Goal: Task Accomplishment & Management: Use online tool/utility

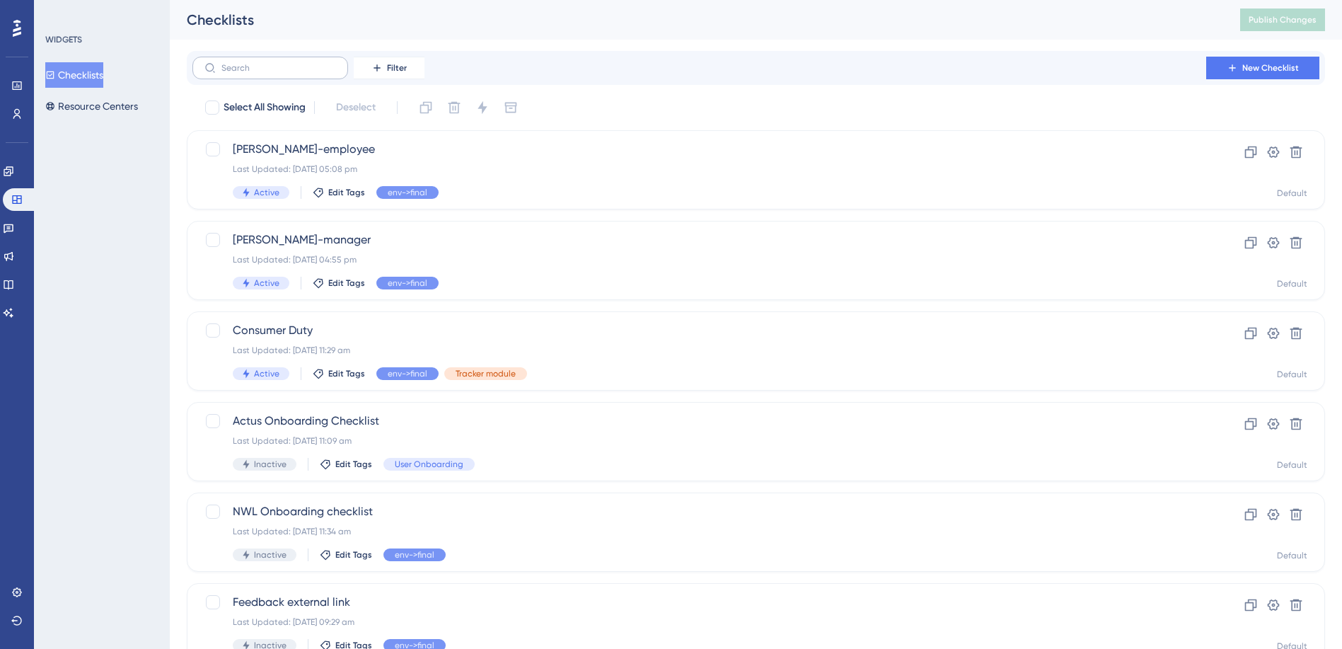
click at [227, 73] on label at bounding box center [270, 68] width 156 height 23
click at [227, 73] on input "text" at bounding box center [278, 68] width 115 height 10
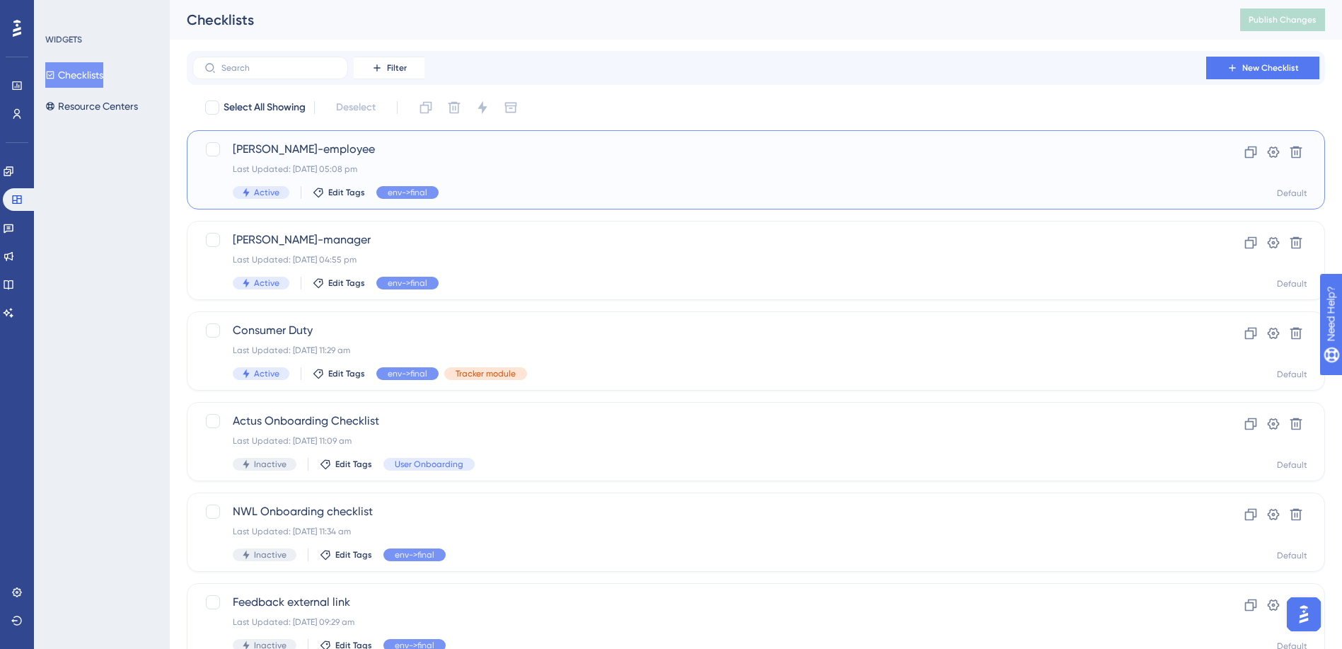
click at [312, 147] on span "[PERSON_NAME]-employee" at bounding box center [699, 149] width 933 height 17
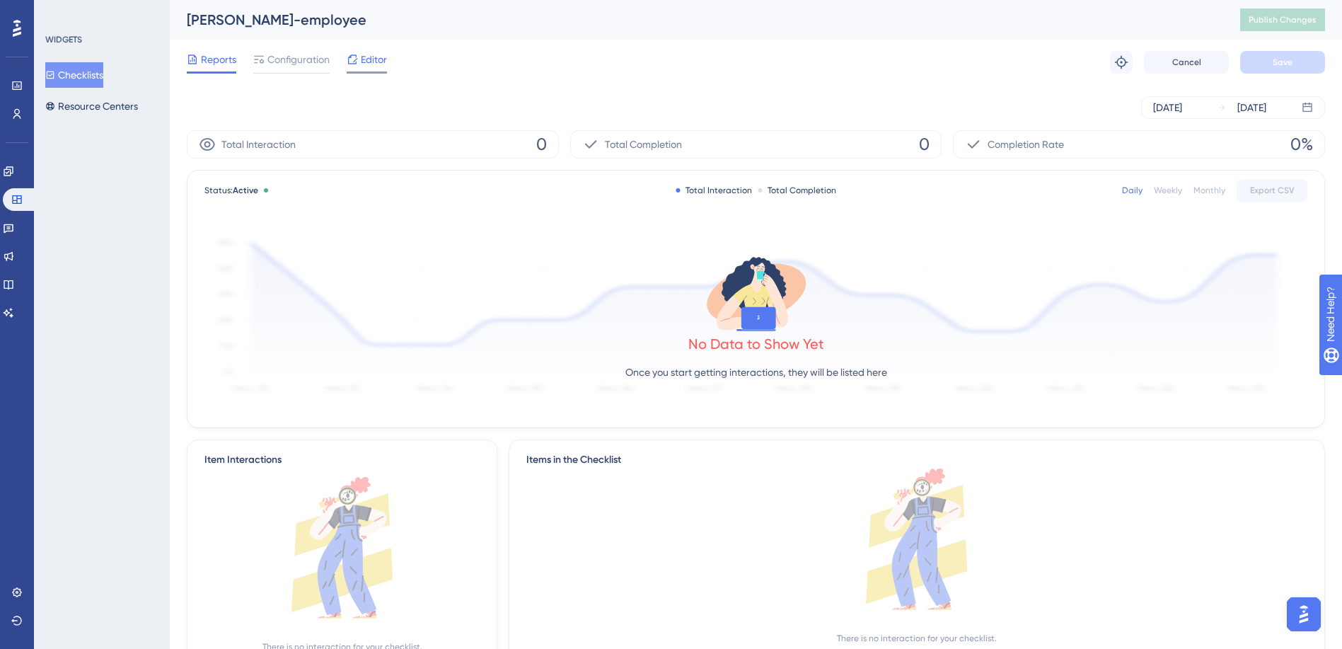
click at [371, 65] on span "Editor" at bounding box center [374, 59] width 26 height 17
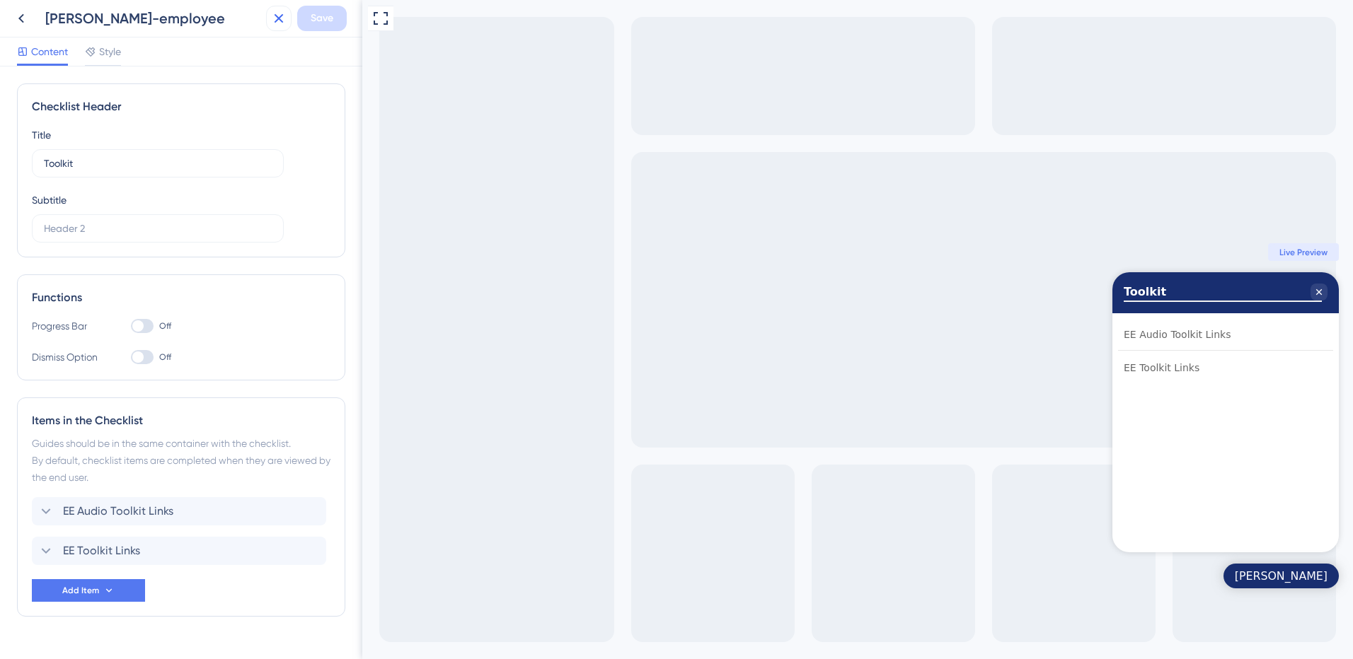
click at [278, 16] on icon at bounding box center [278, 18] width 17 height 17
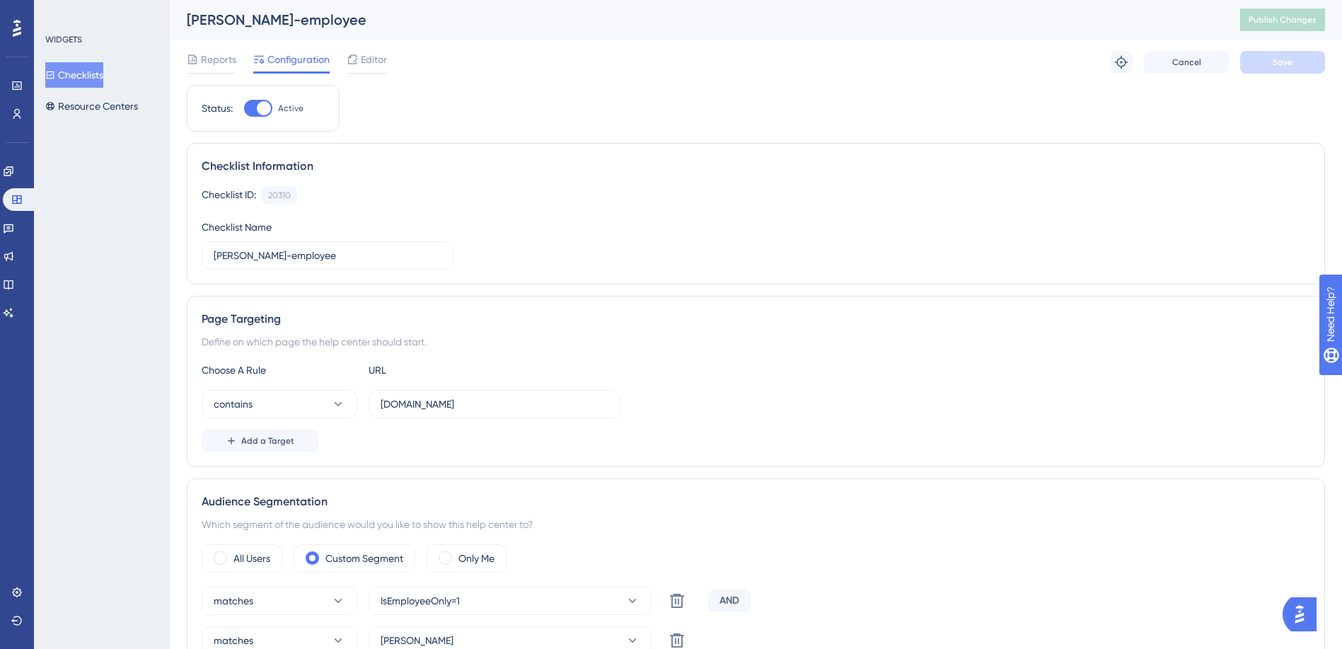
click at [88, 74] on button "Checklists" at bounding box center [74, 74] width 58 height 25
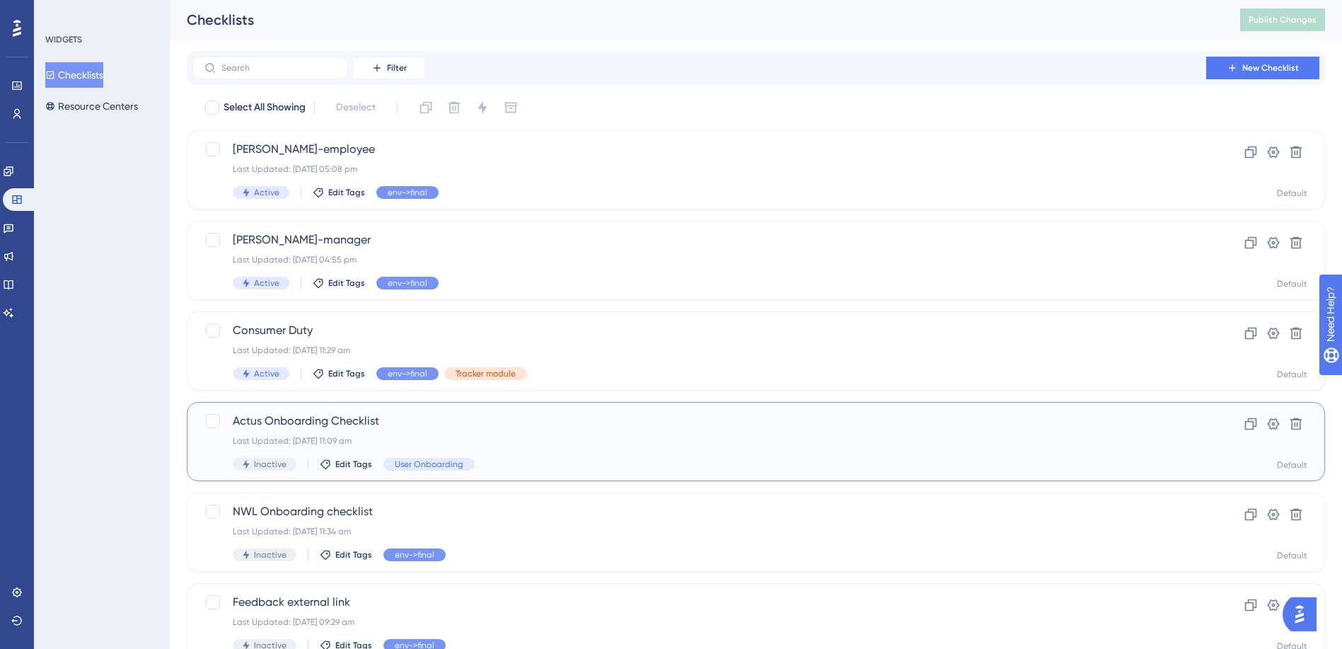
click at [297, 428] on span "Actus Onboarding Checklist" at bounding box center [699, 420] width 933 height 17
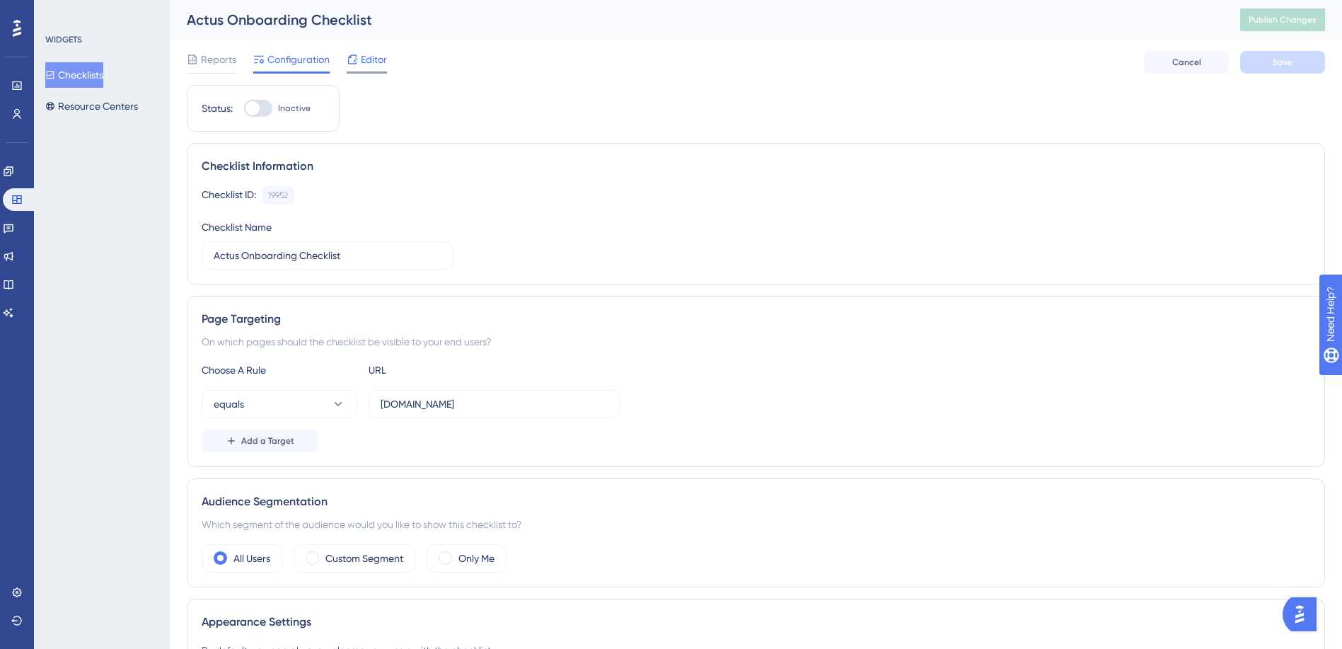
click at [364, 62] on span "Editor" at bounding box center [374, 59] width 26 height 17
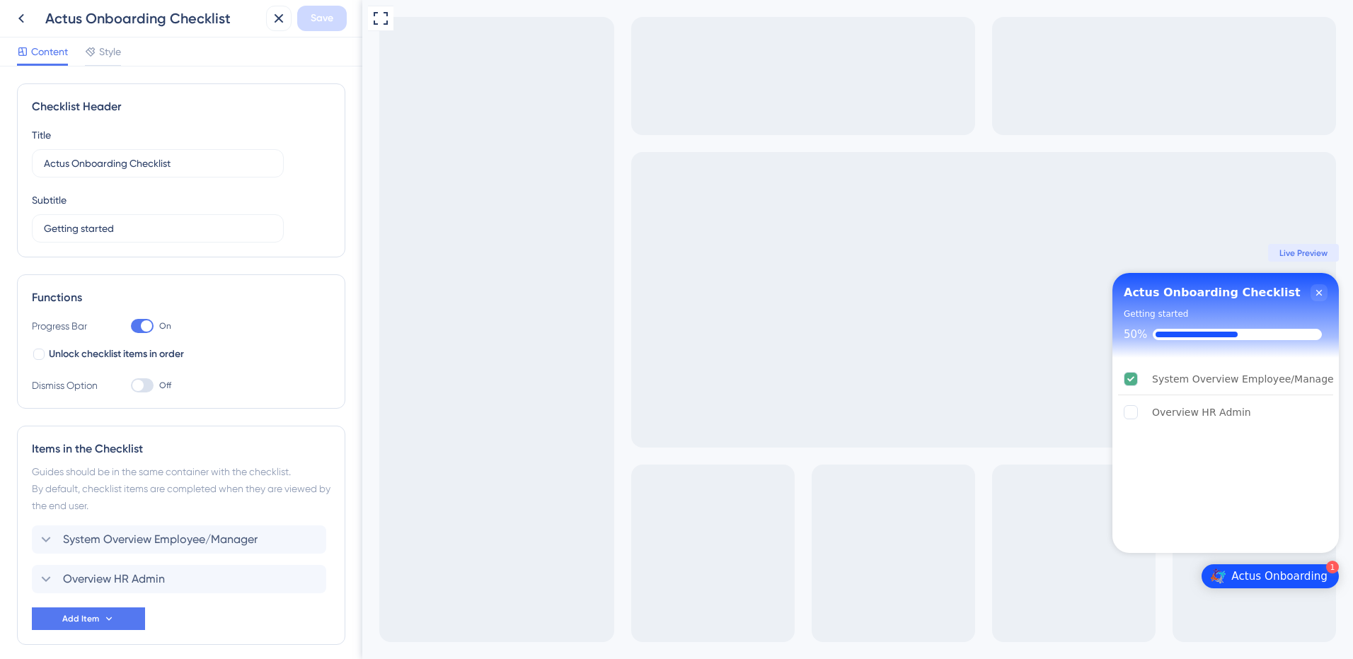
click at [1278, 577] on div "Actus Onboarding" at bounding box center [1279, 576] width 96 height 14
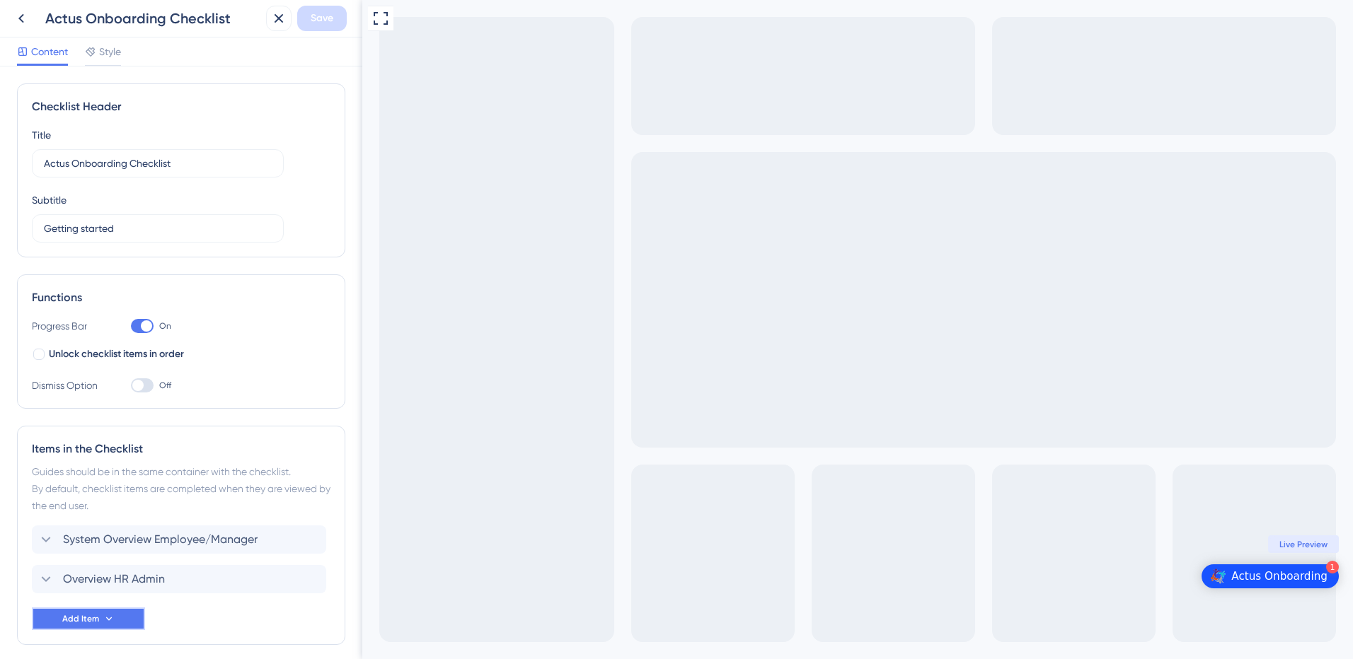
click at [112, 622] on icon at bounding box center [108, 618] width 11 height 11
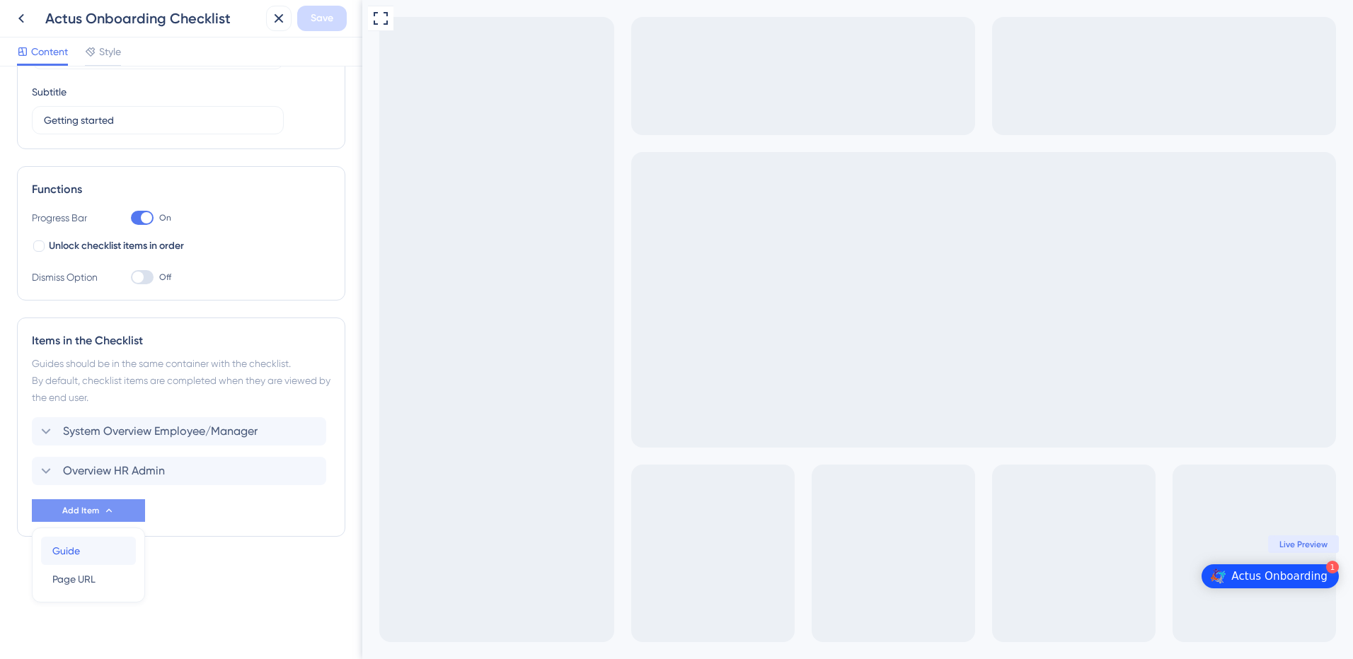
click at [115, 543] on div "Guide Guide" at bounding box center [88, 551] width 72 height 28
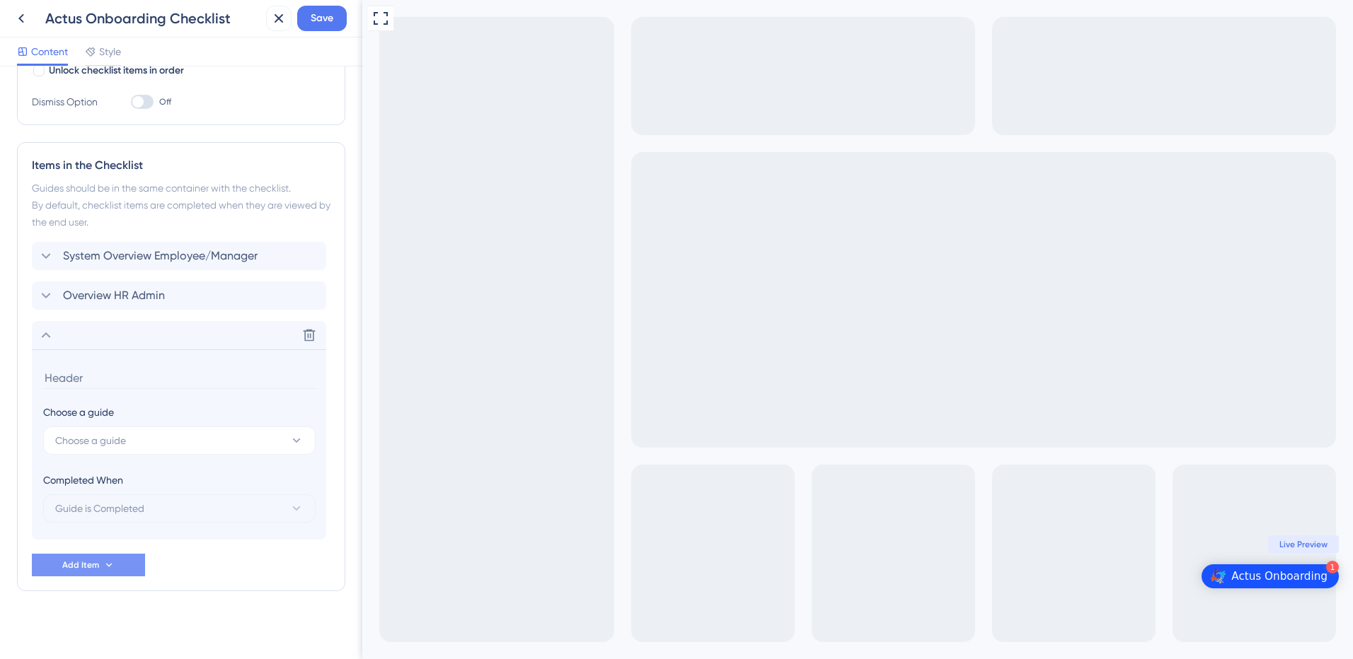
scroll to position [289, 0]
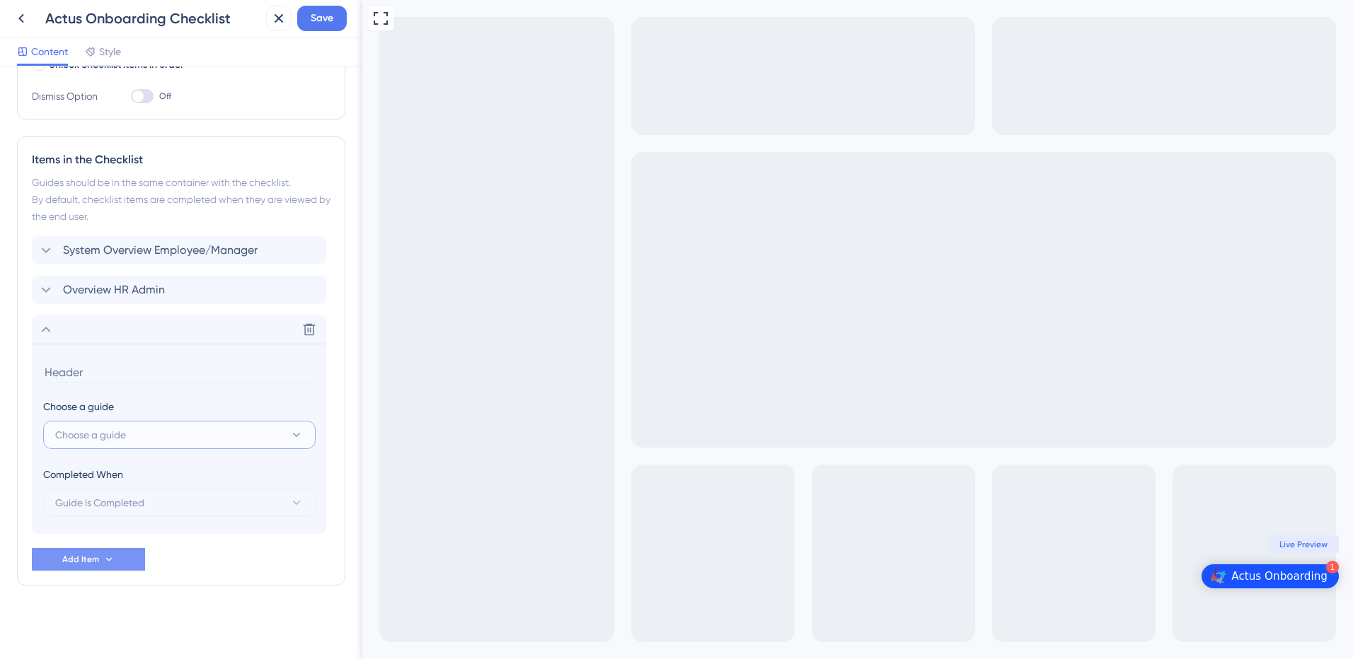
click at [149, 434] on button "Choose a guide" at bounding box center [179, 435] width 272 height 28
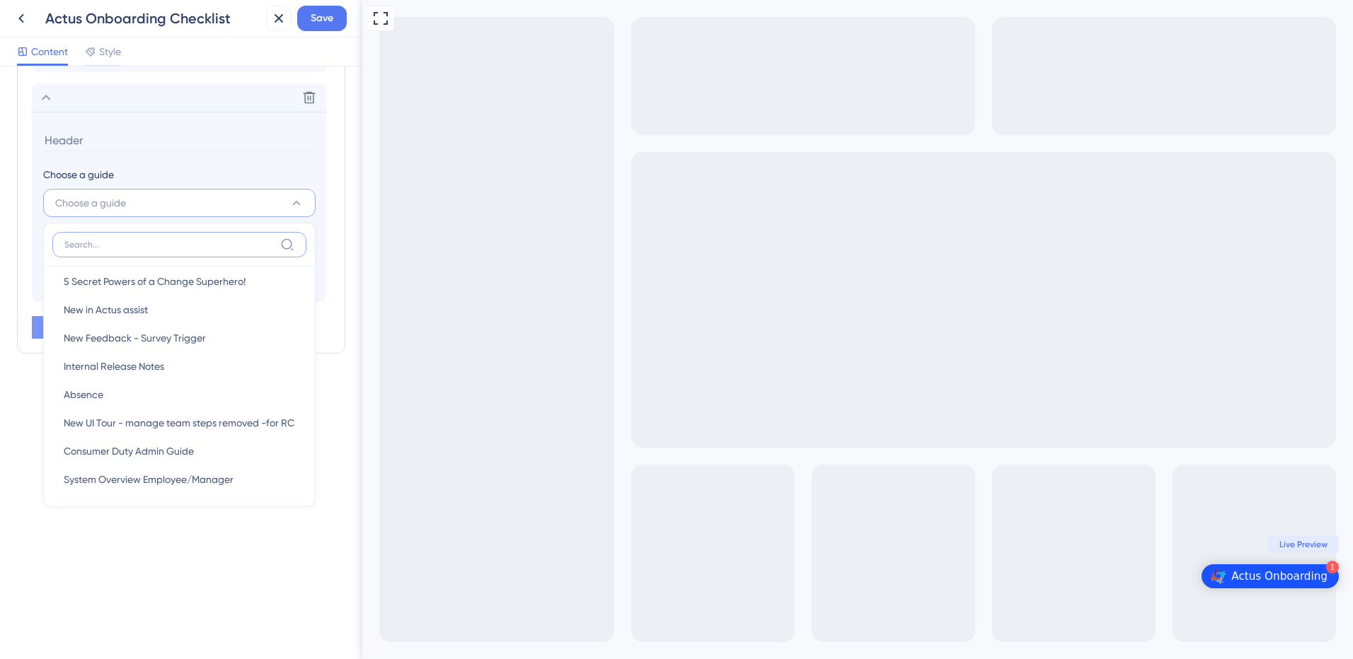
scroll to position [1061, 0]
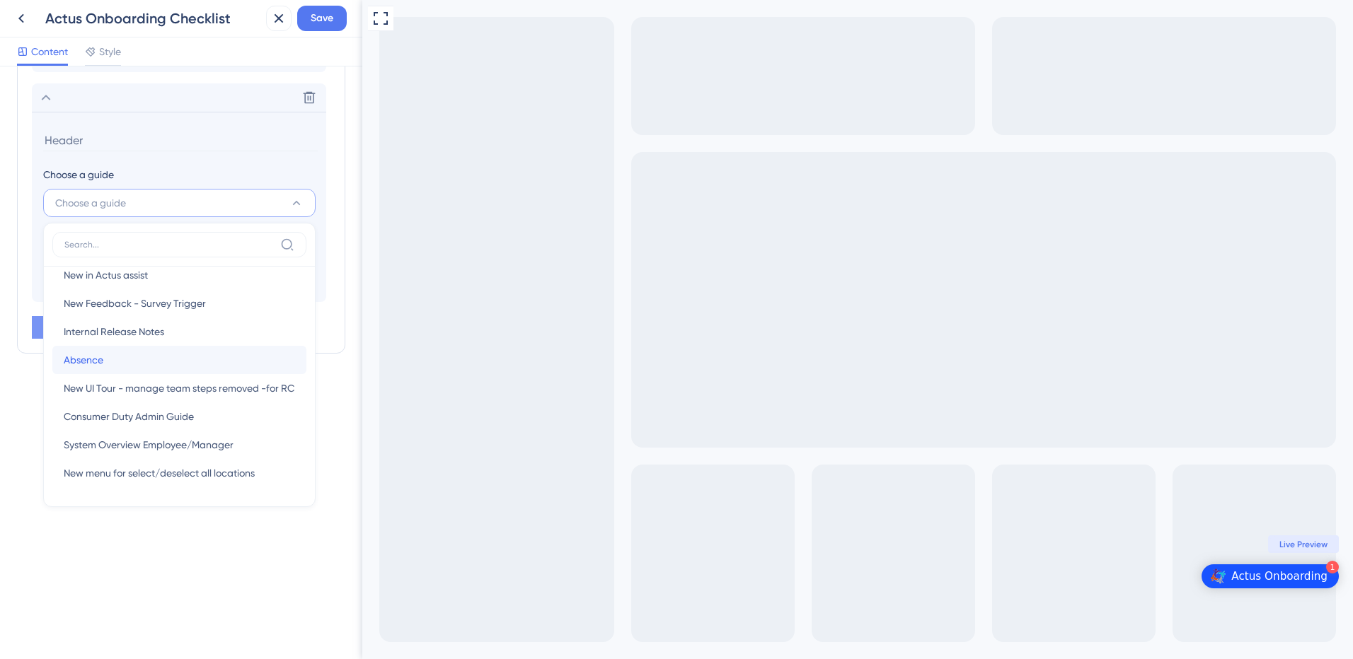
click at [149, 362] on div "Absence Absence" at bounding box center [179, 360] width 231 height 28
type input "Absence"
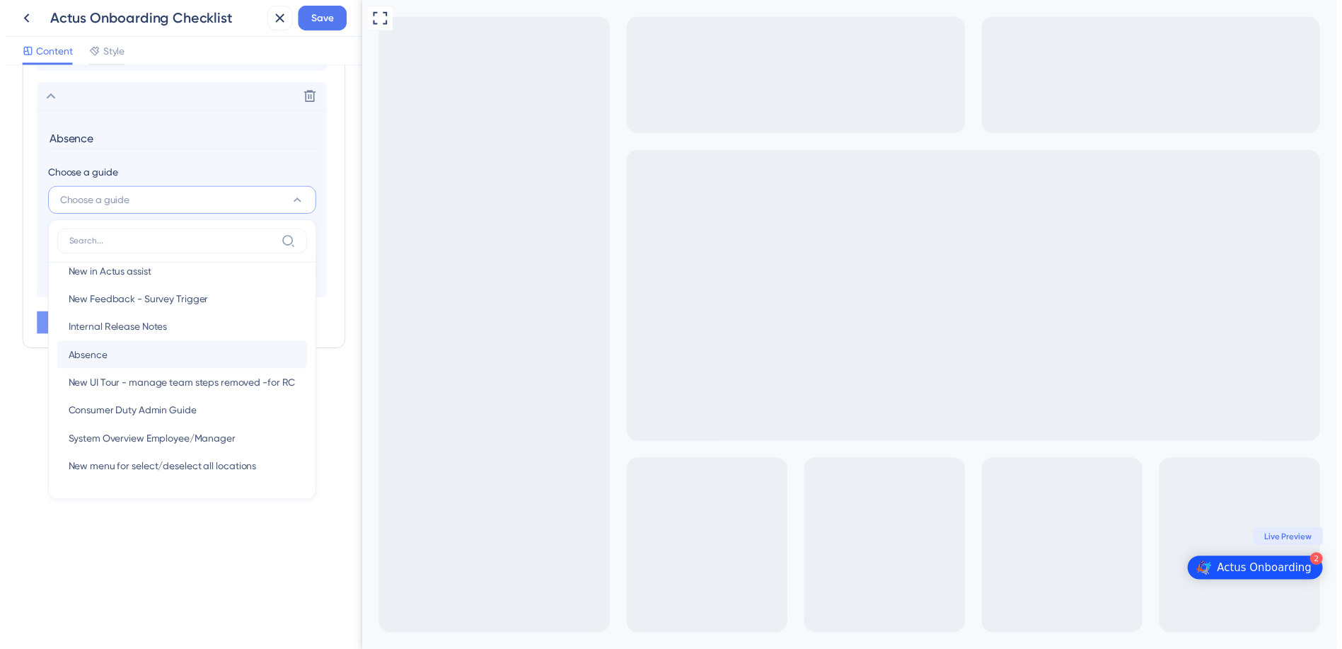
scroll to position [289, 0]
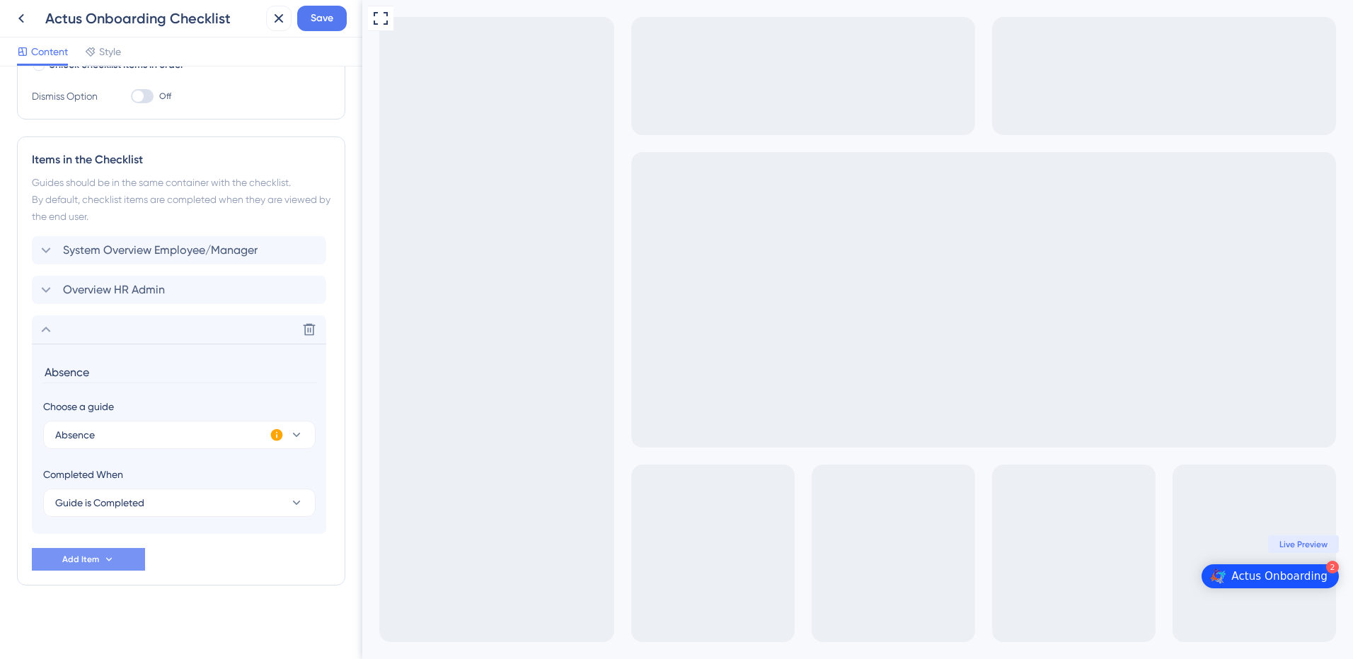
click at [1249, 581] on div "Actus Onboarding" at bounding box center [1279, 576] width 96 height 14
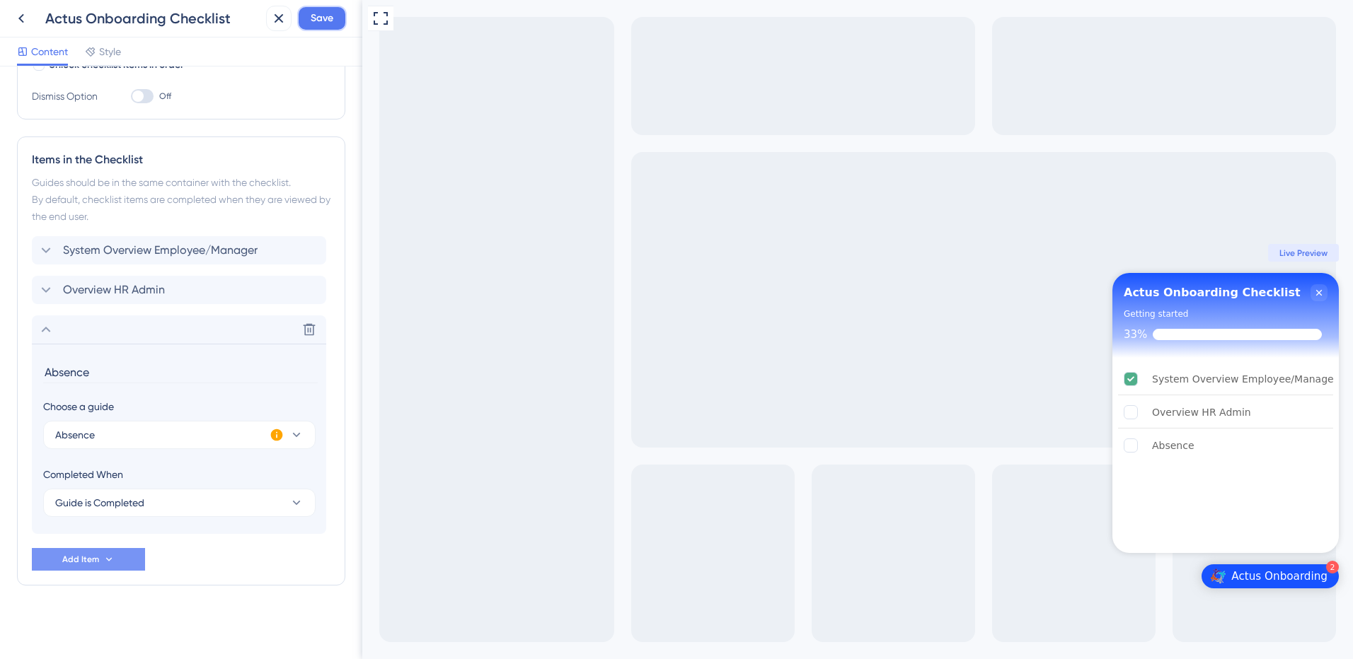
click at [336, 18] on button "Save" at bounding box center [322, 18] width 50 height 25
click at [1213, 451] on div "Absence" at bounding box center [1225, 445] width 215 height 31
click at [881, 306] on div "Full Screen Preview 2 Actus Onboarding Actus Onboarding Checklist Getting start…" at bounding box center [857, 329] width 990 height 659
click at [280, 11] on icon at bounding box center [278, 18] width 17 height 17
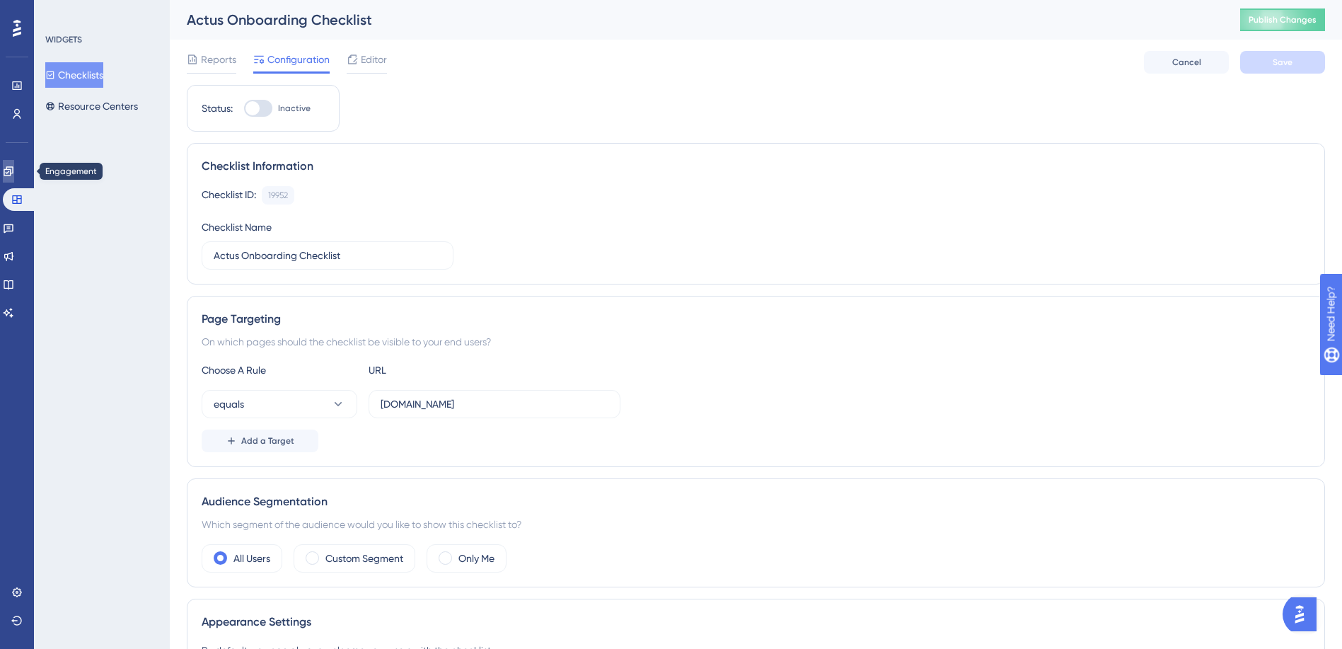
click at [13, 164] on link at bounding box center [8, 171] width 11 height 23
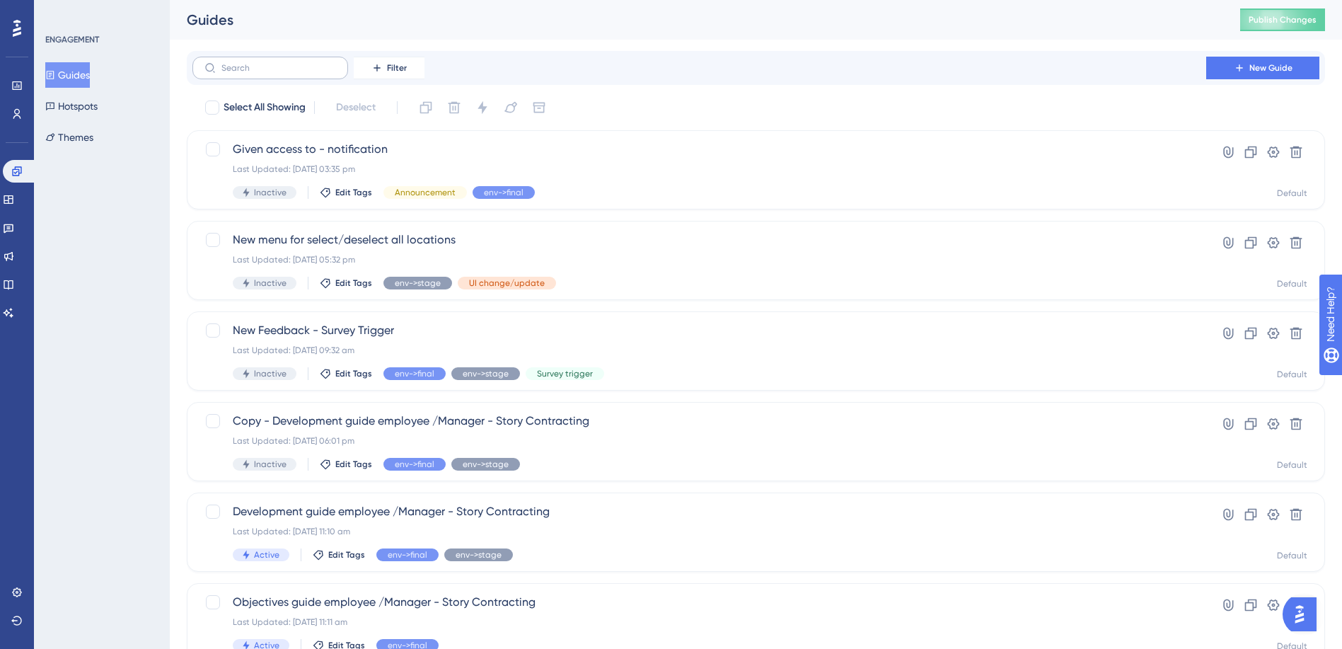
click at [273, 73] on label at bounding box center [270, 68] width 156 height 23
click at [273, 73] on input "text" at bounding box center [278, 68] width 115 height 10
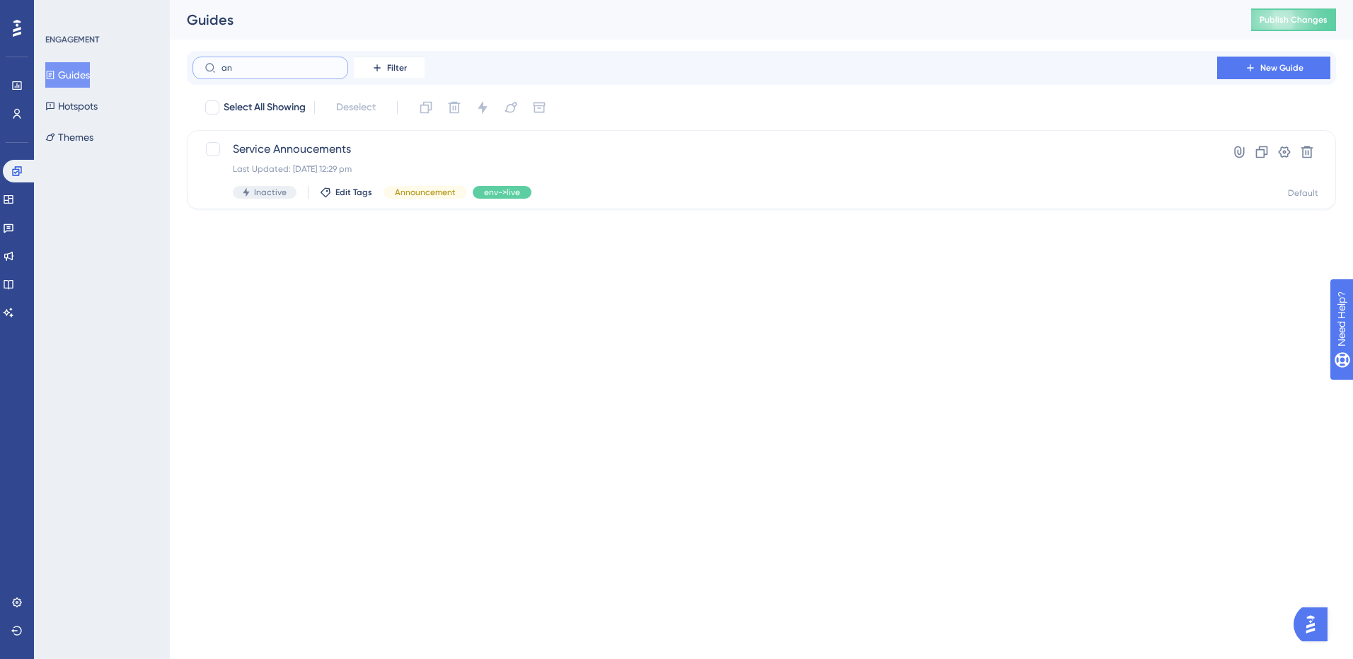
type input "a"
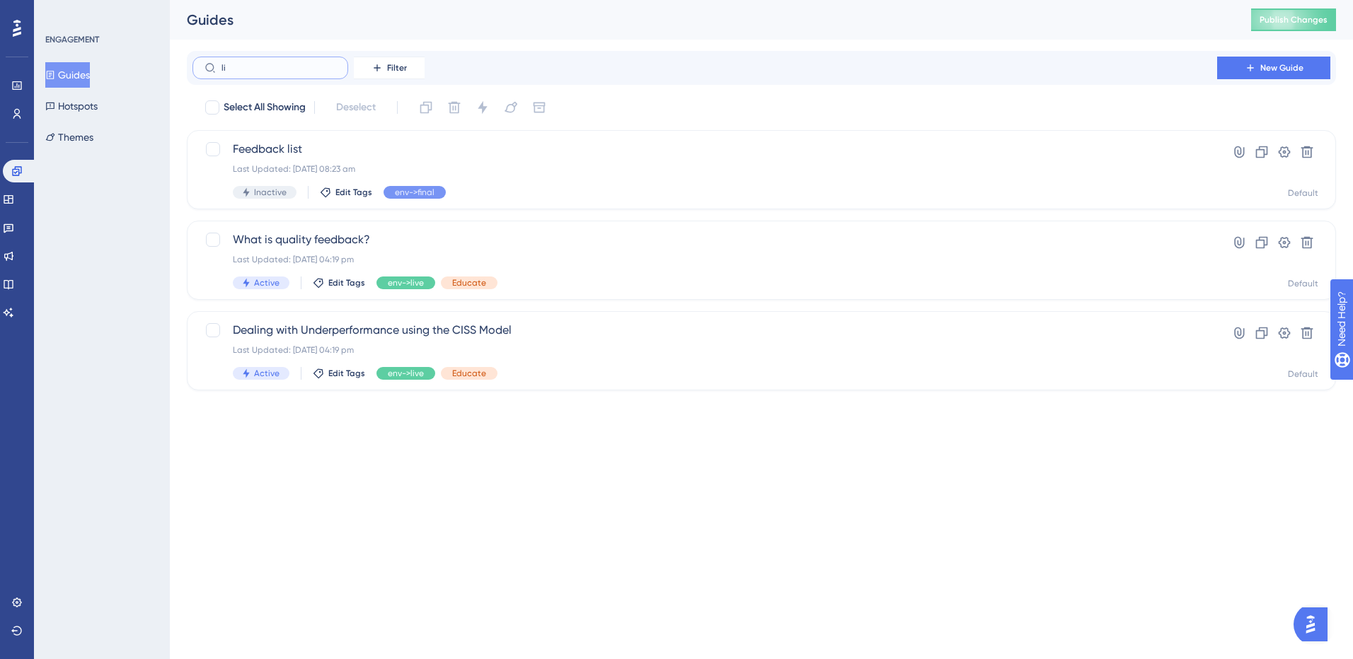
type input "liv"
checkbox input "true"
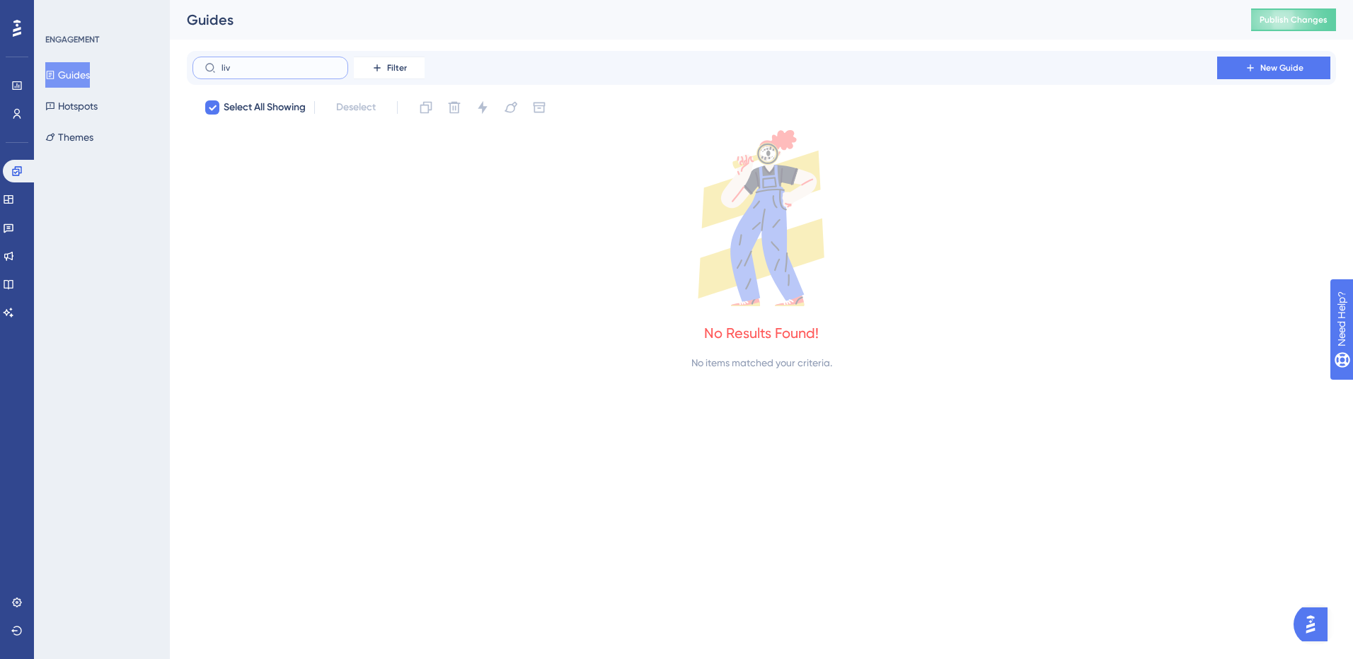
type input "li"
checkbox input "false"
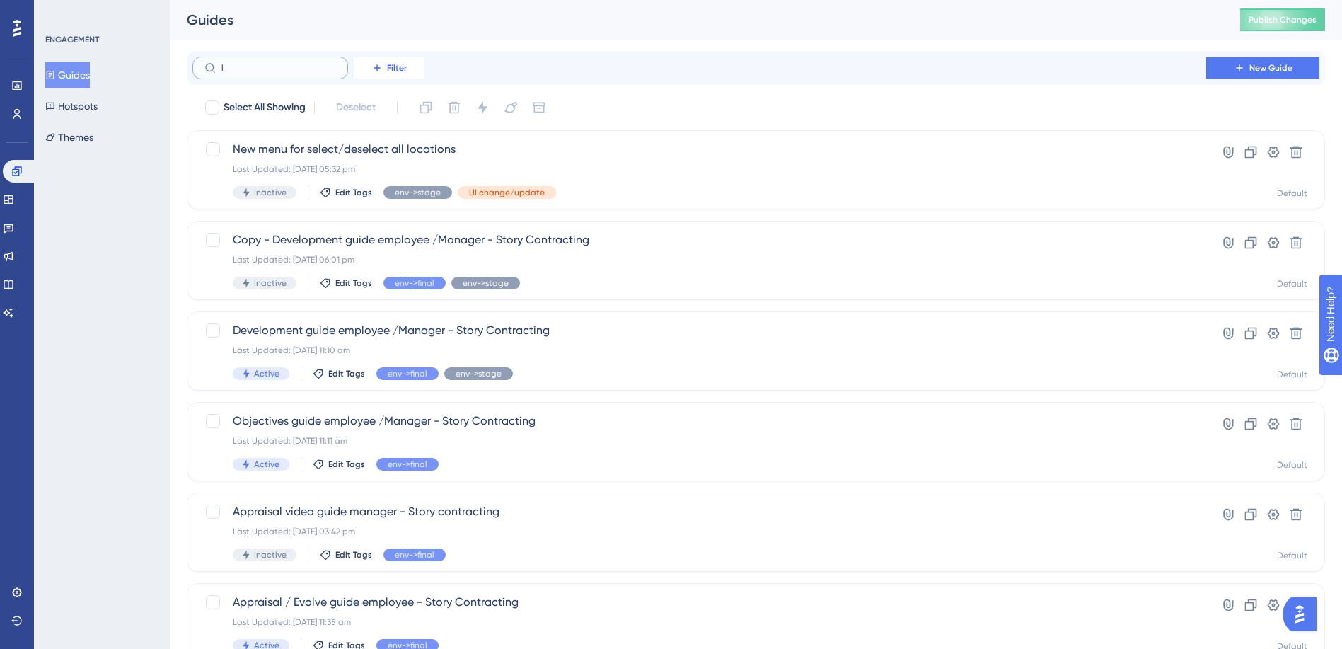
type input "l"
click at [371, 67] on icon at bounding box center [376, 67] width 11 height 11
click at [388, 107] on span "Tags" at bounding box center [385, 108] width 22 height 17
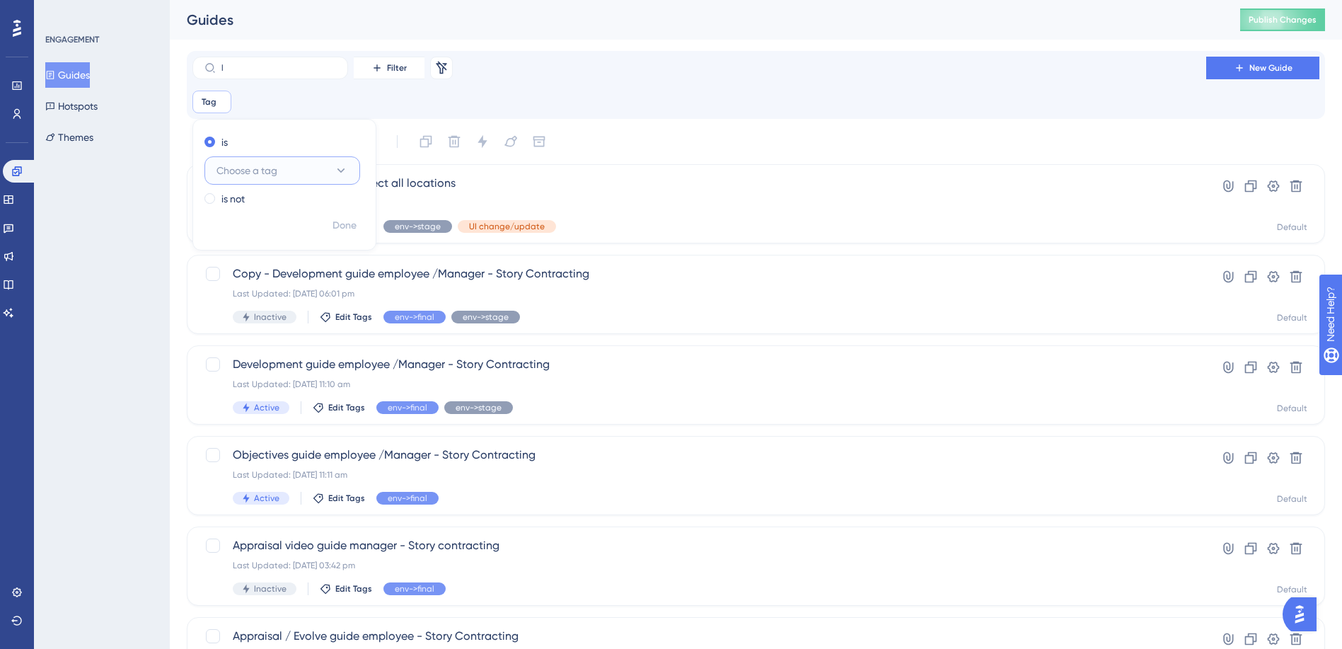
click at [300, 174] on button "Choose a tag" at bounding box center [282, 170] width 156 height 28
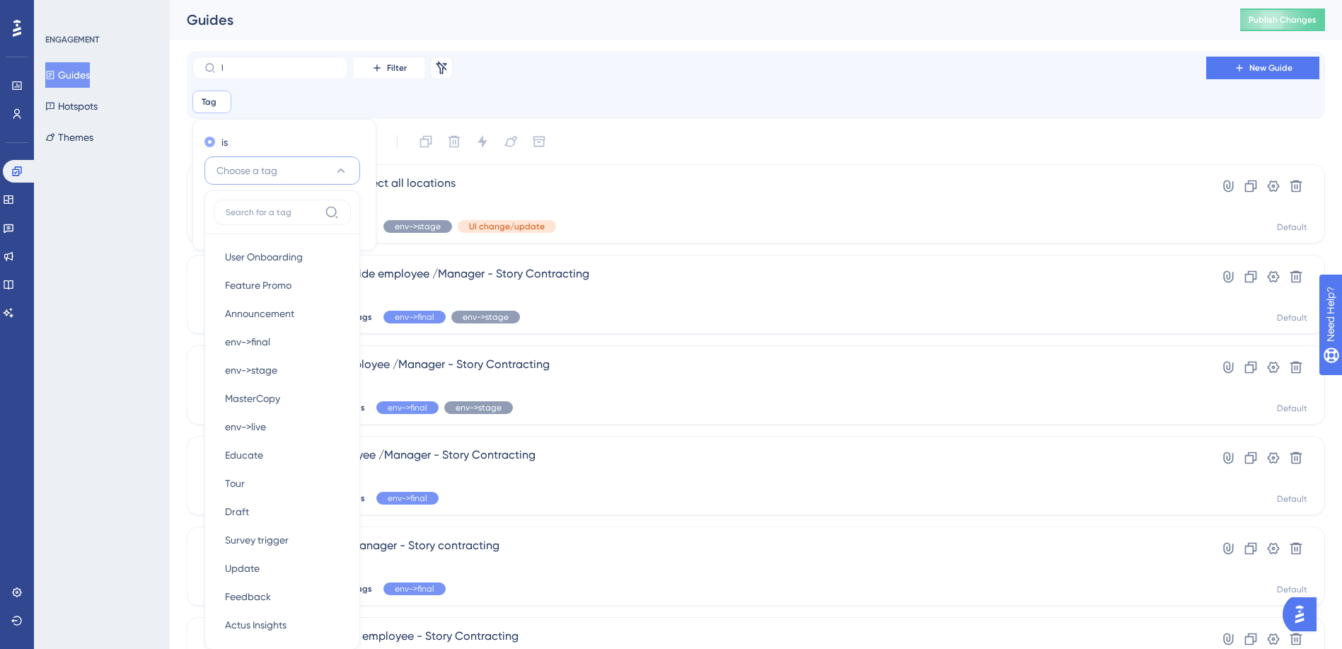
click at [309, 146] on div "is" at bounding box center [281, 142] width 154 height 17
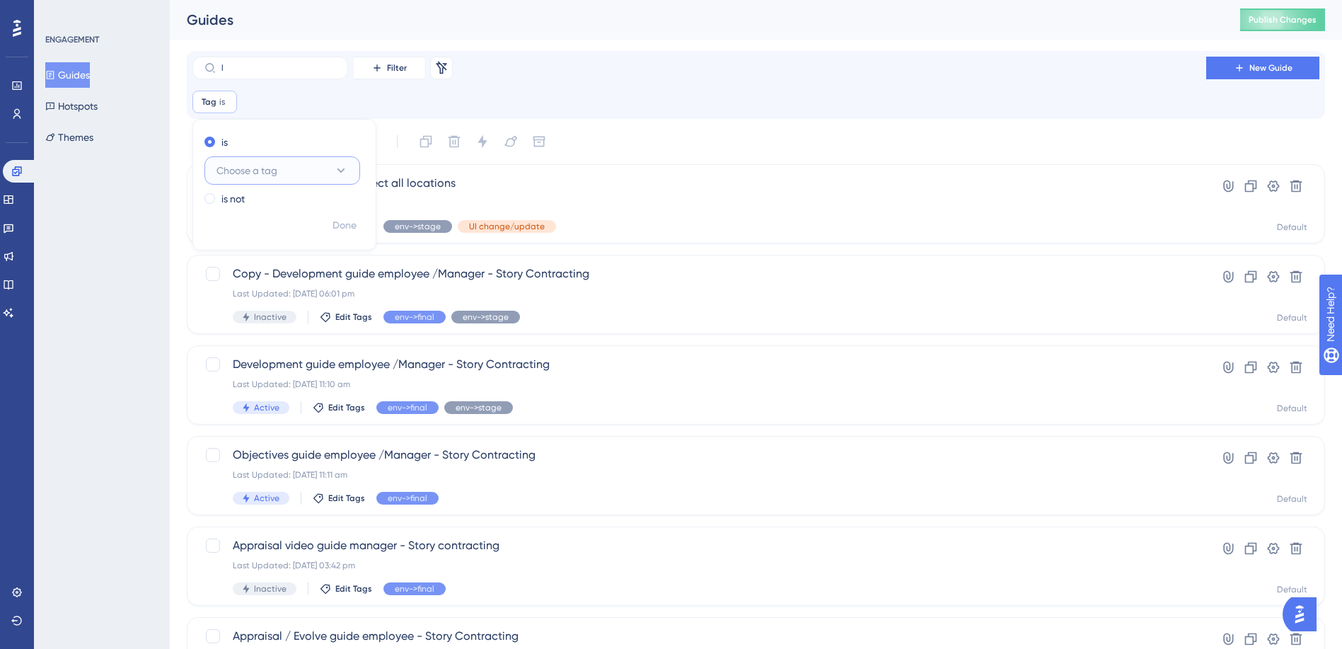
click at [279, 178] on button "Choose a tag" at bounding box center [282, 170] width 156 height 28
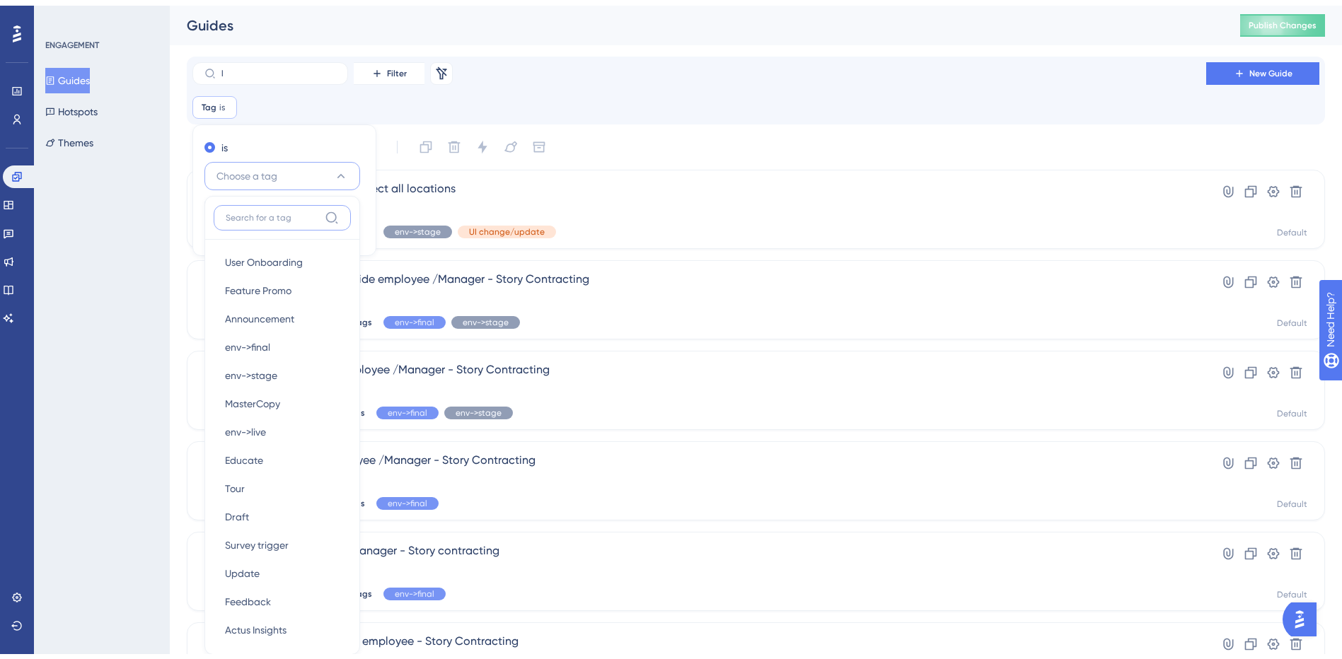
scroll to position [50, 0]
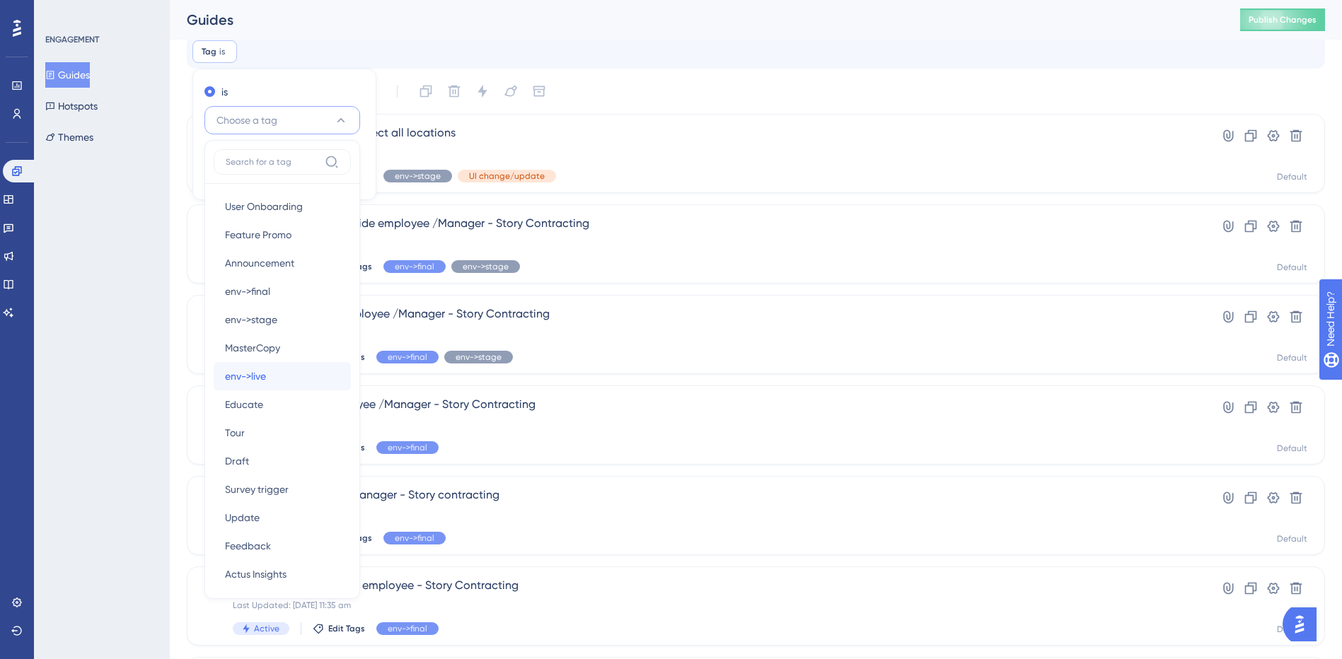
click at [256, 371] on span "env->live" at bounding box center [245, 376] width 41 height 17
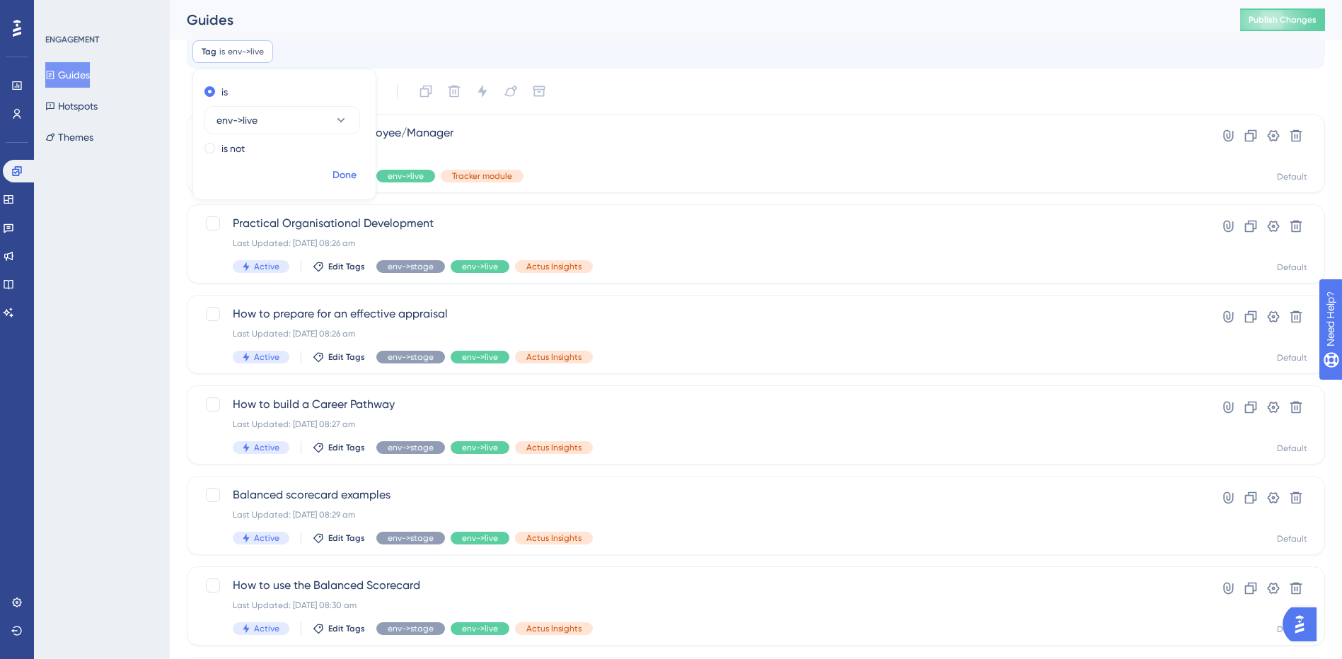
click at [340, 172] on span "Done" at bounding box center [344, 175] width 24 height 17
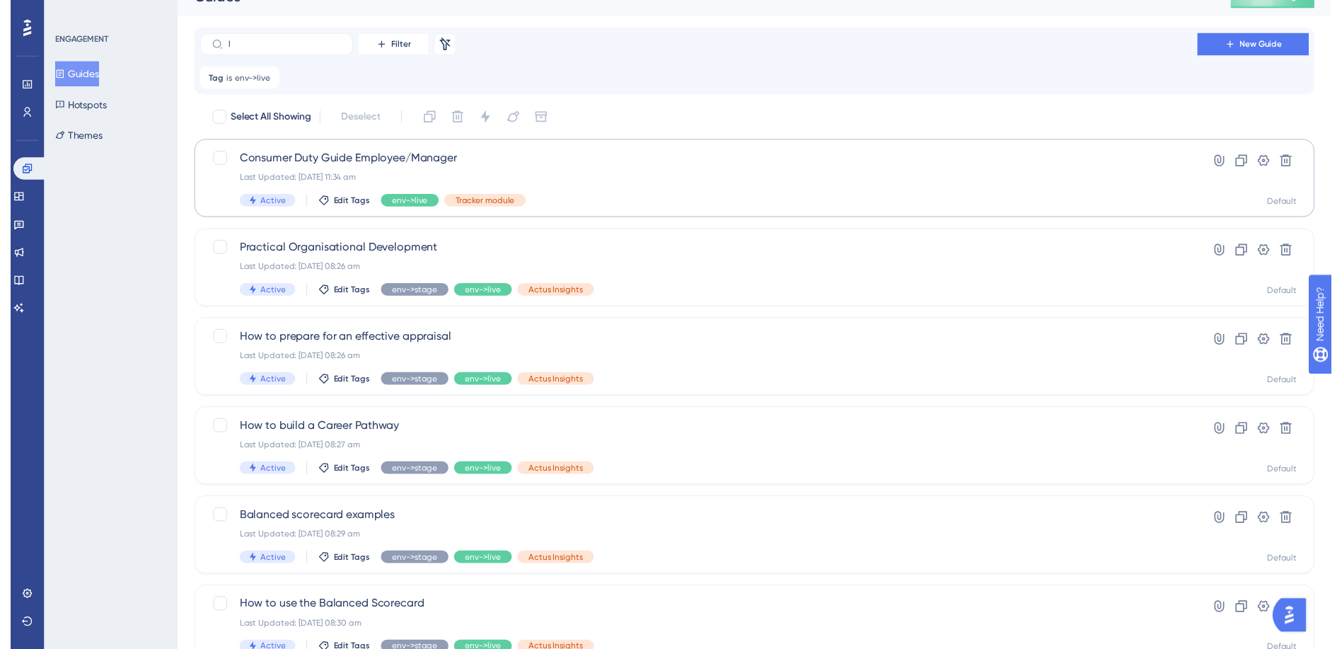
scroll to position [0, 0]
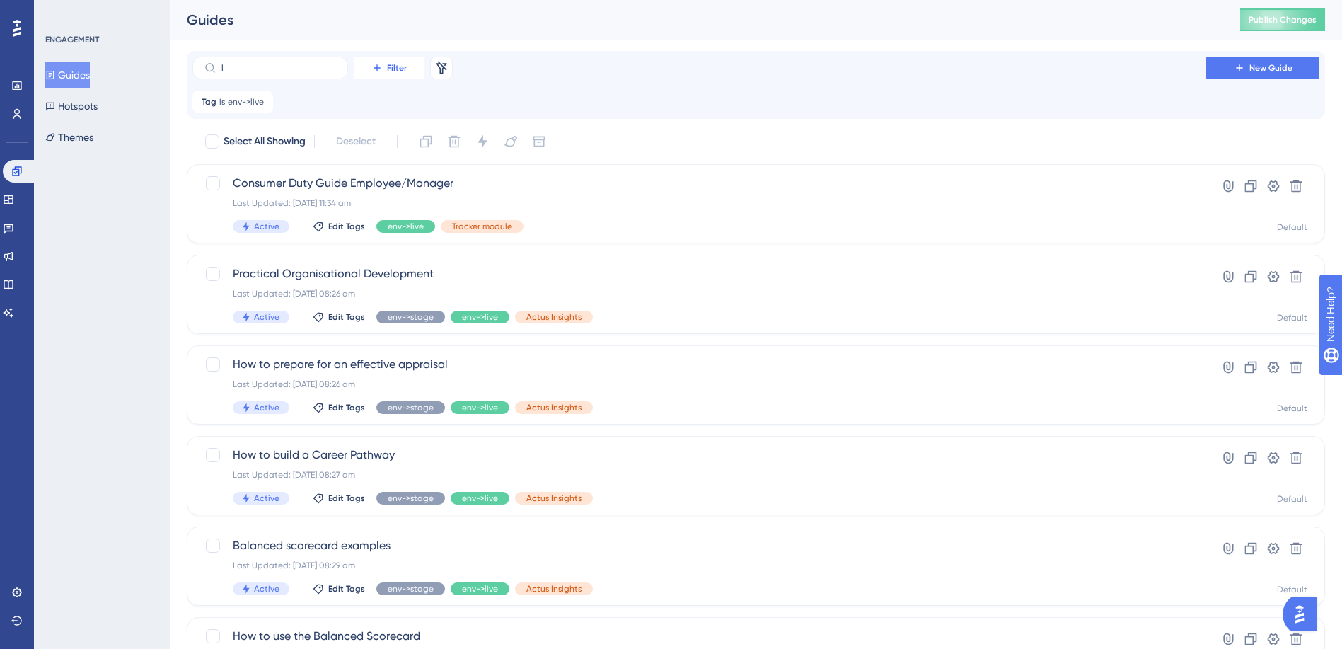
click at [391, 74] on button "Filter" at bounding box center [389, 68] width 71 height 23
click at [391, 109] on span "Tags" at bounding box center [385, 108] width 22 height 17
click at [363, 173] on span "Choose a tag" at bounding box center [361, 170] width 61 height 17
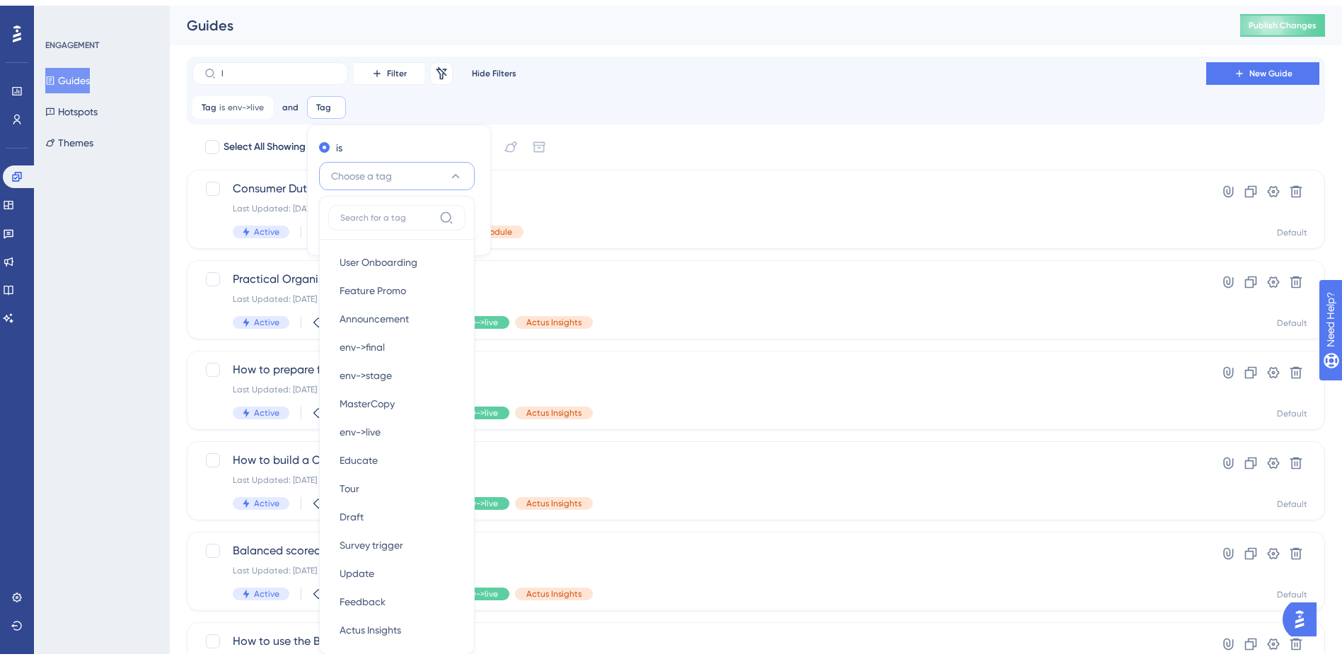
scroll to position [79, 0]
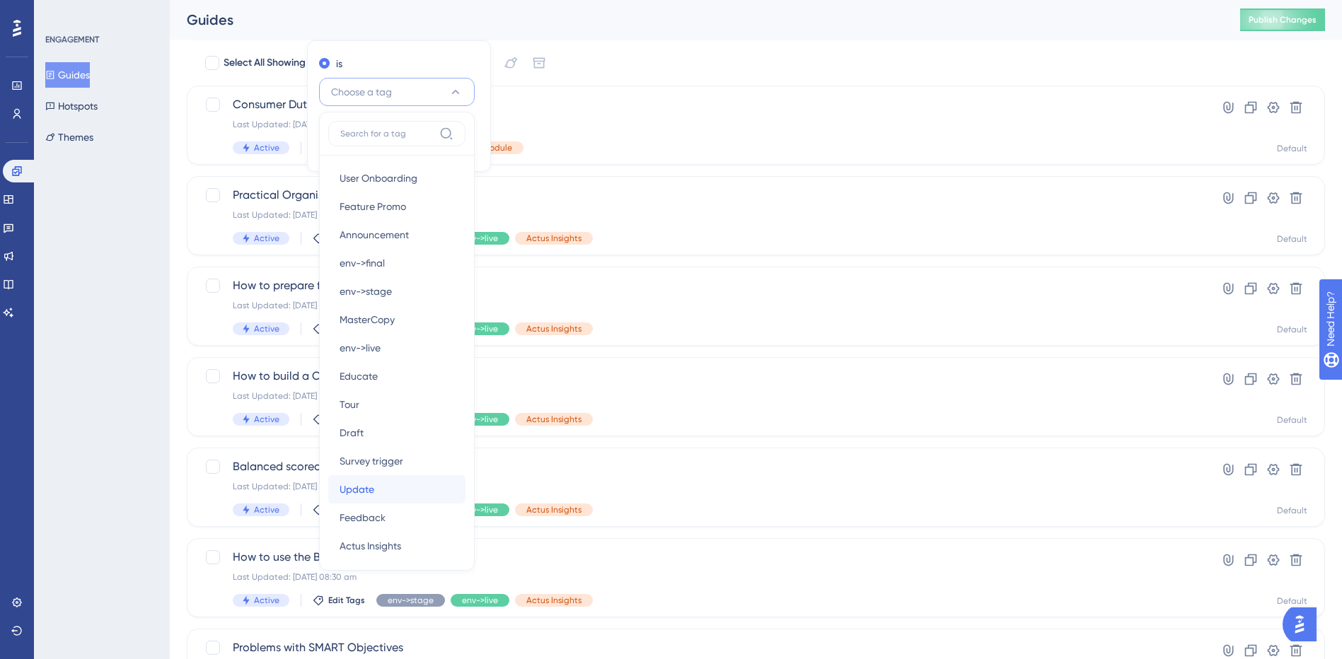
click at [367, 494] on span "Update" at bounding box center [357, 489] width 35 height 17
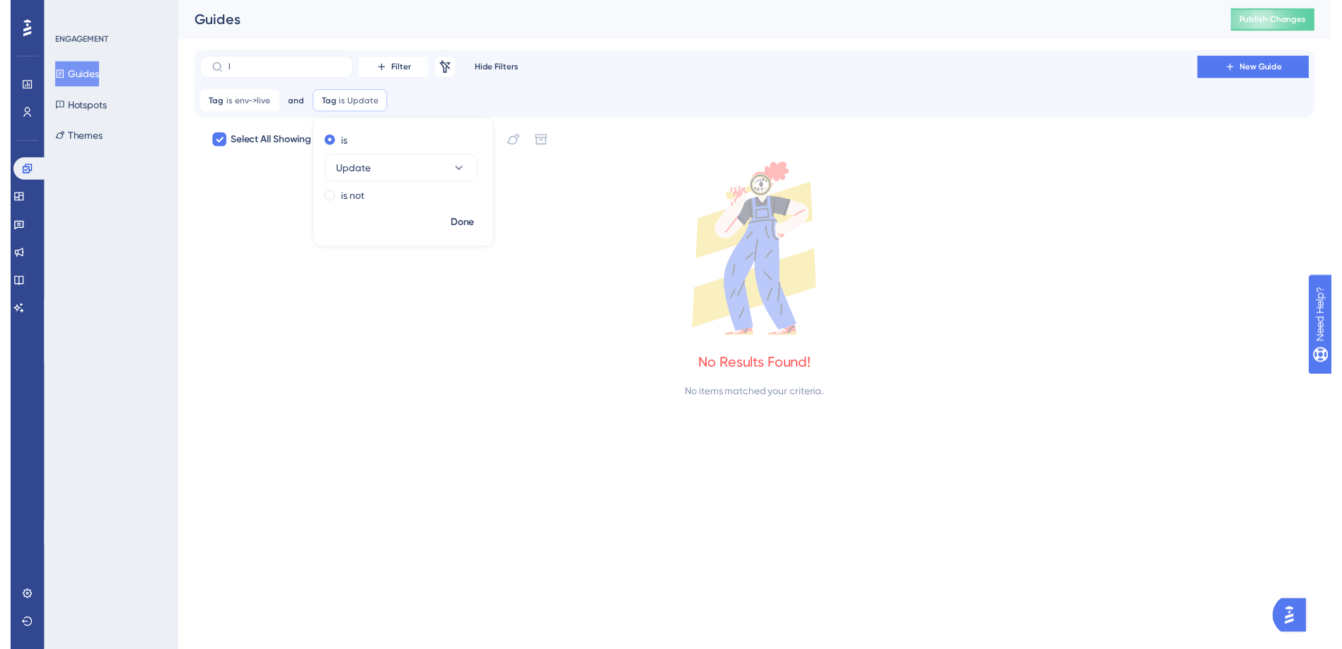
scroll to position [0, 0]
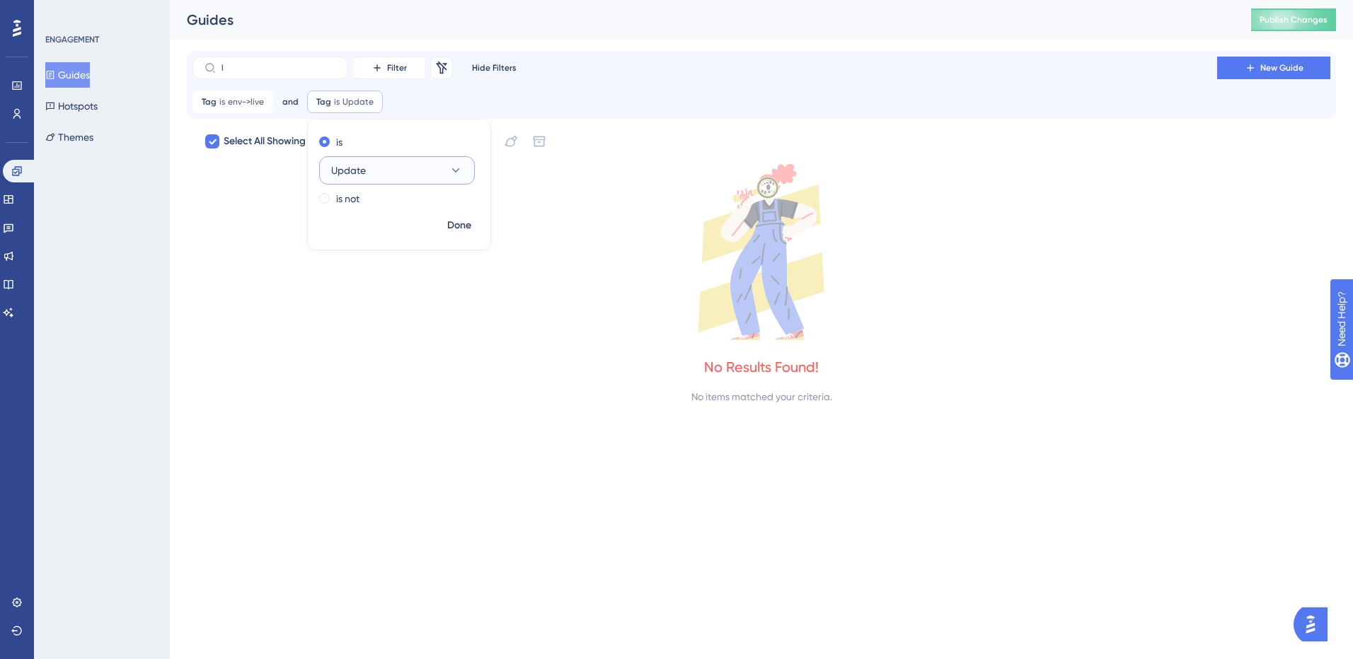
click at [422, 168] on button "Update" at bounding box center [397, 170] width 156 height 28
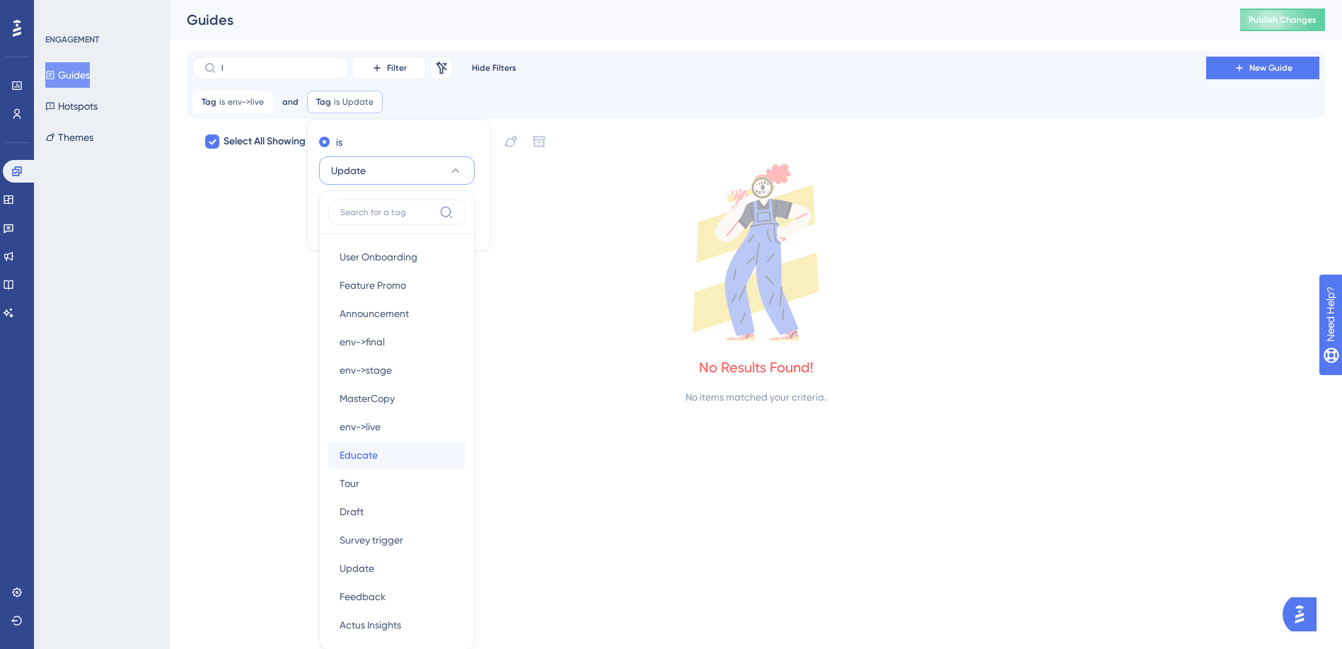
click at [388, 449] on div "Educate Educate" at bounding box center [397, 455] width 115 height 28
checkbox input "false"
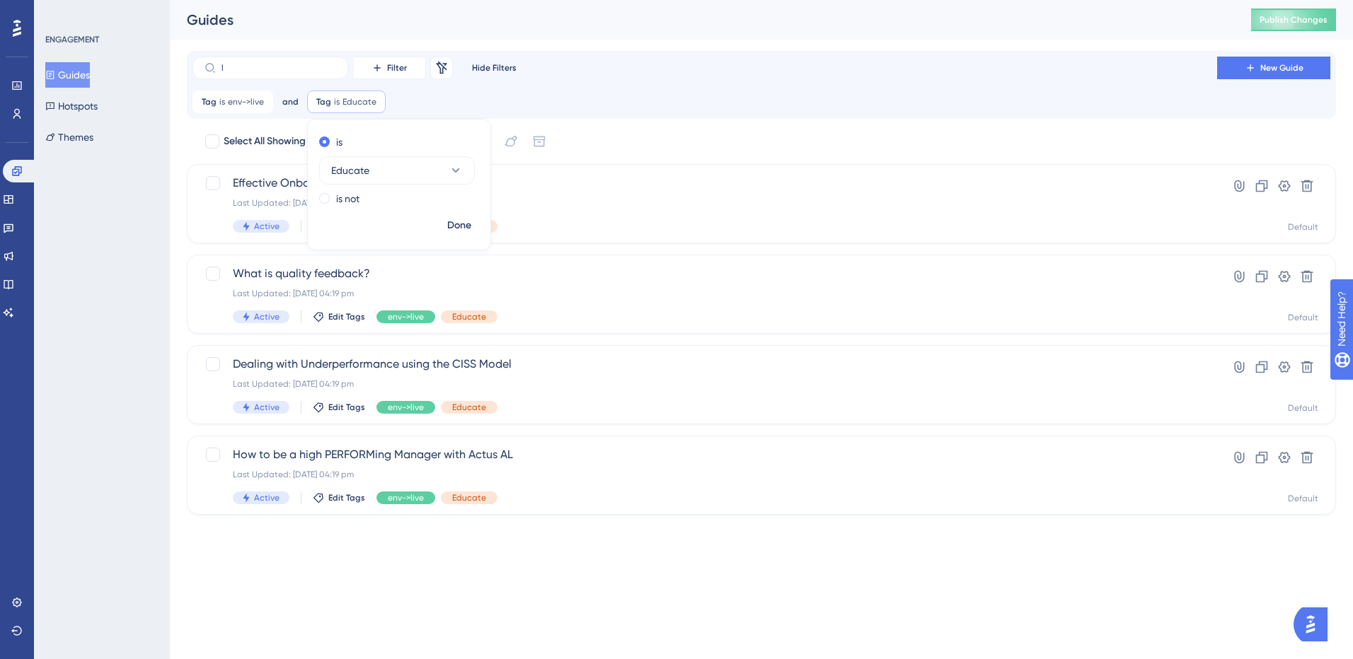
click at [500, 0] on html "Performance Users Engagement Widgets Feedback Product Updates Knowledge Base AI…" at bounding box center [676, 0] width 1353 height 0
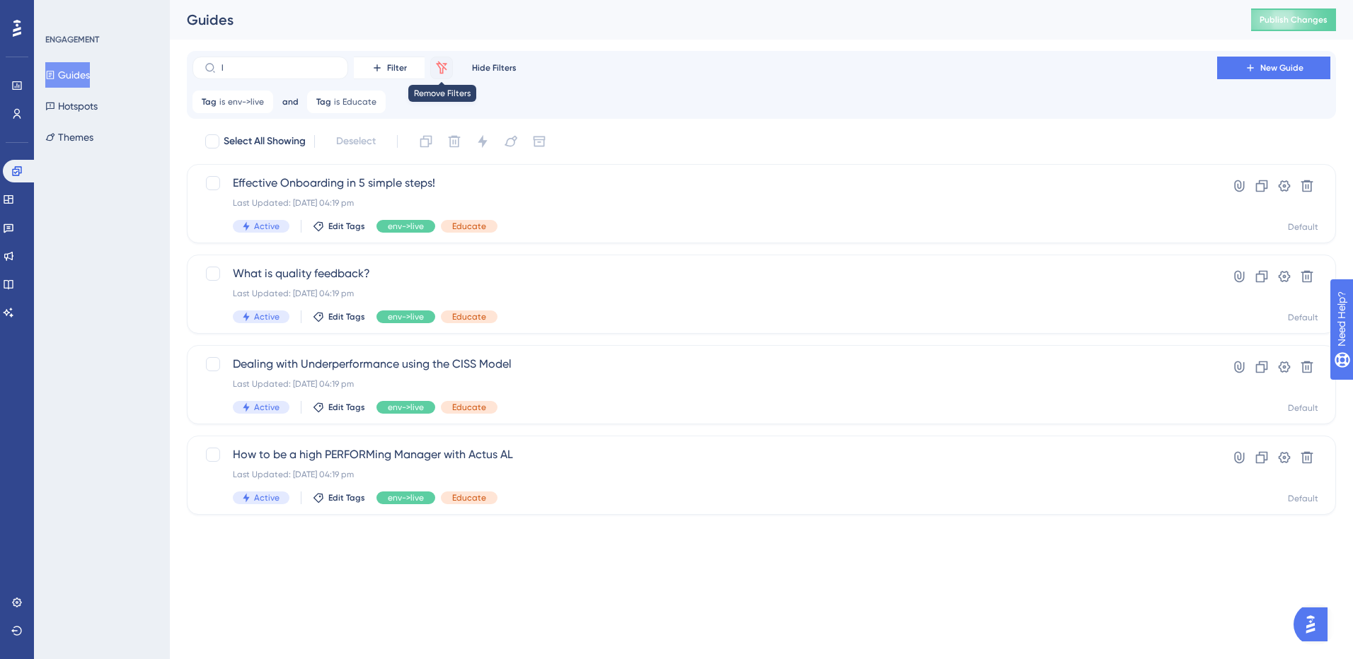
click at [442, 59] on button at bounding box center [441, 68] width 23 height 23
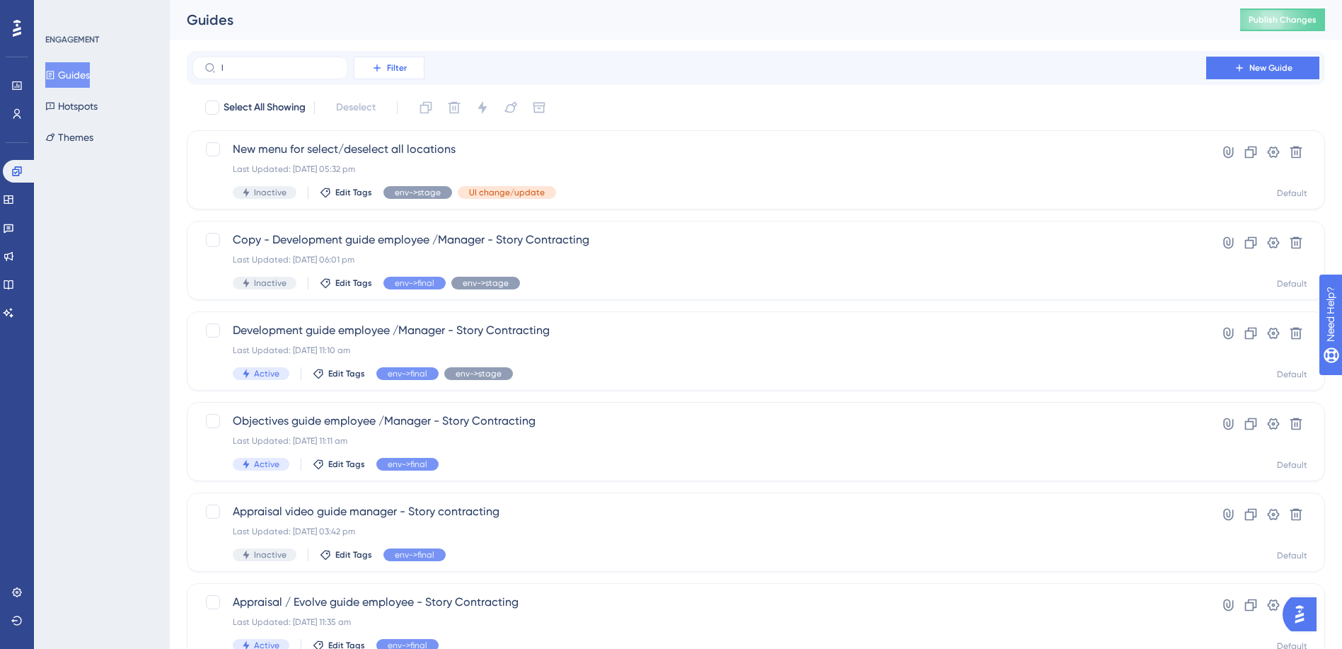
click at [378, 69] on icon at bounding box center [376, 67] width 11 height 11
click at [387, 114] on span "Tags" at bounding box center [385, 108] width 22 height 17
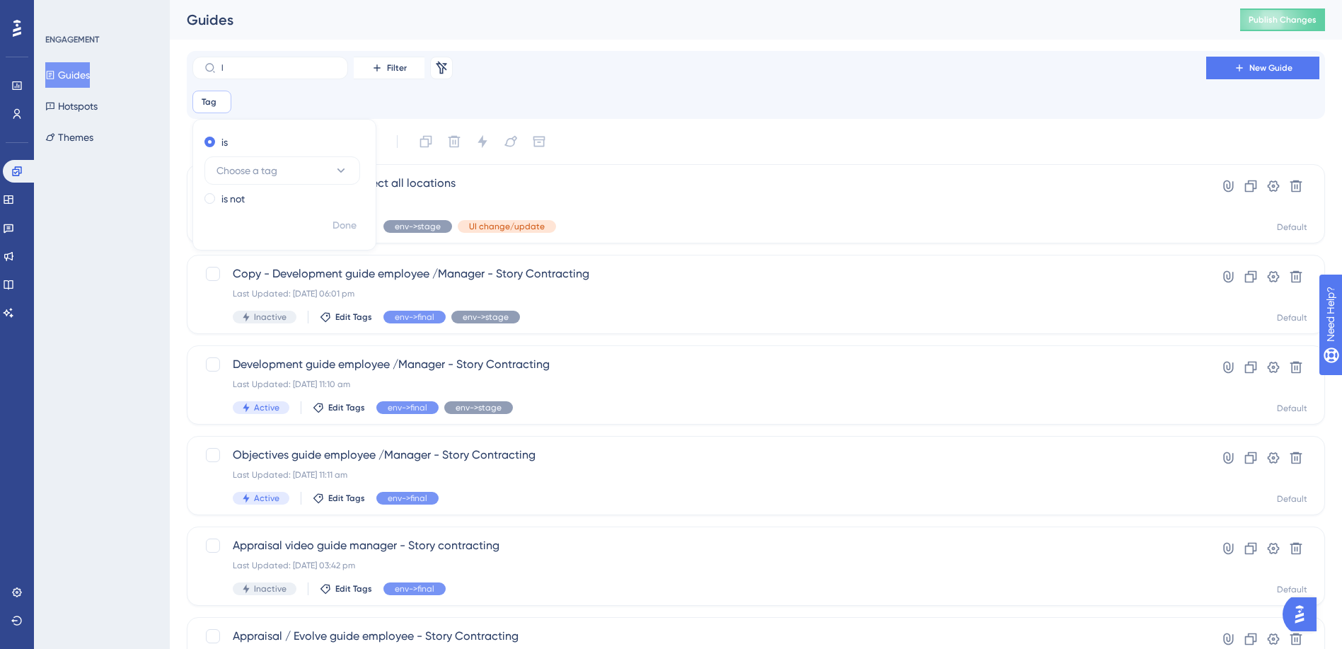
click at [495, 97] on div "Tag Remove is Choose a tag is not Done" at bounding box center [755, 102] width 1127 height 23
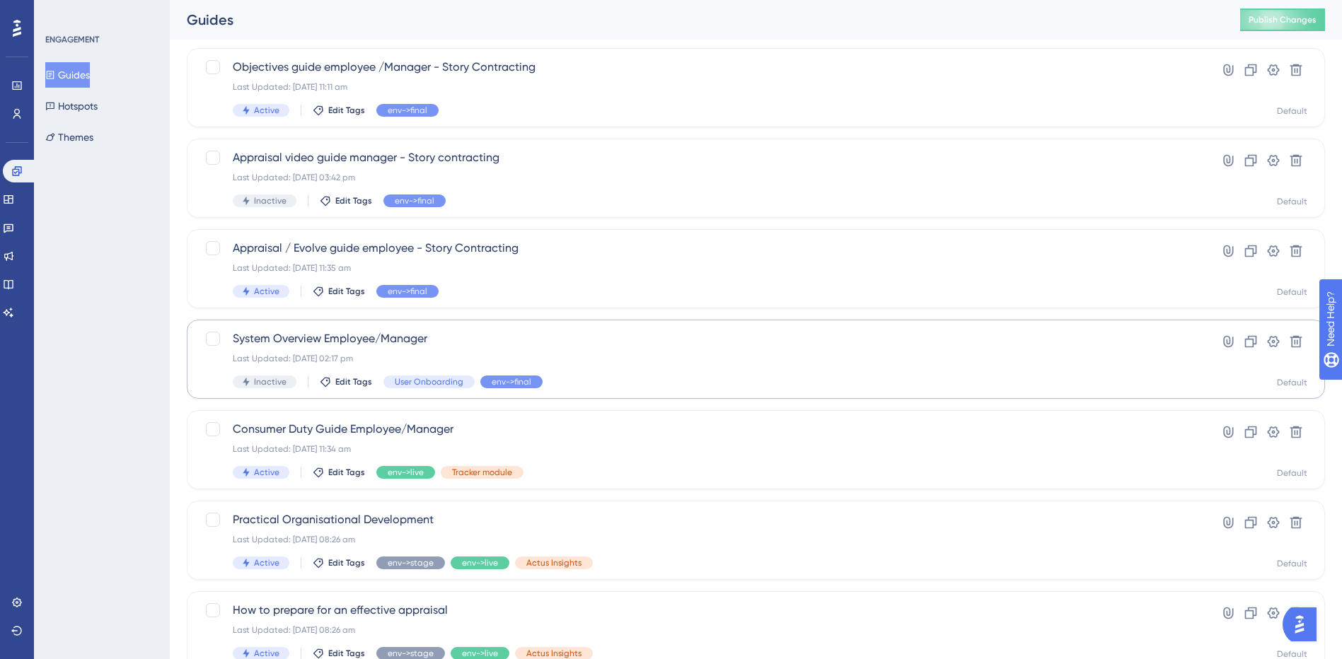
scroll to position [439, 0]
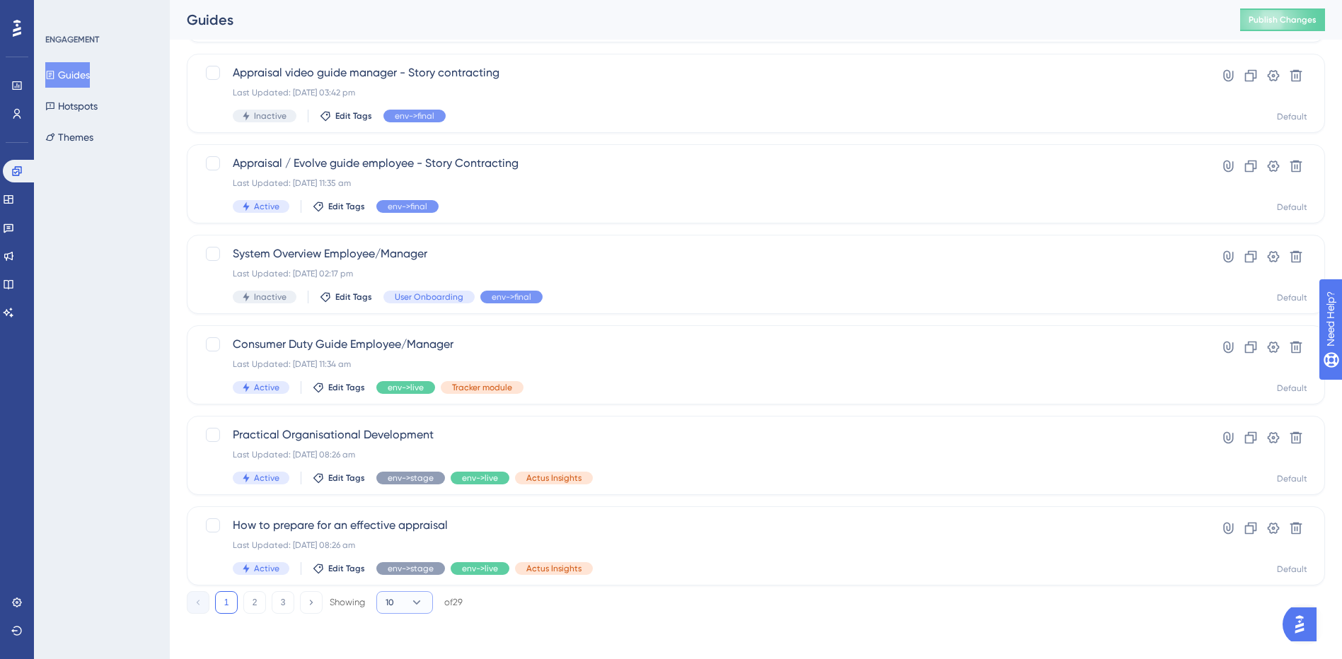
click at [423, 607] on icon at bounding box center [417, 603] width 14 height 14
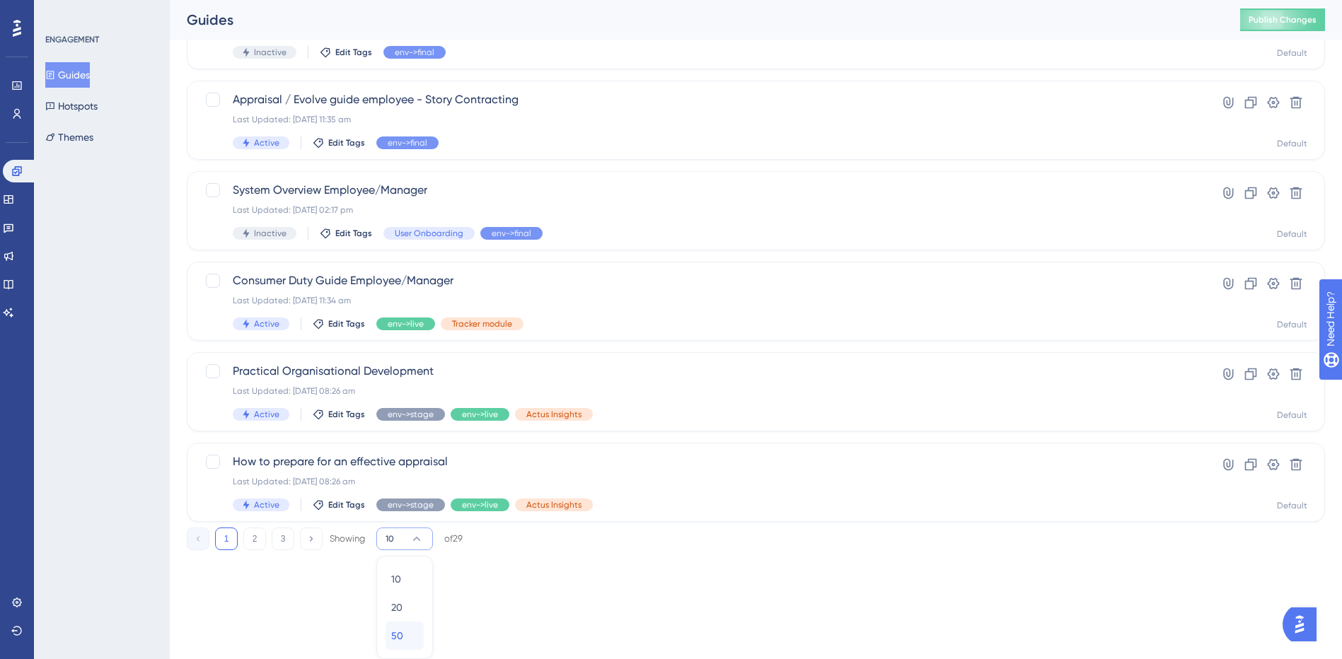
click at [403, 632] on span "50" at bounding box center [397, 636] width 12 height 17
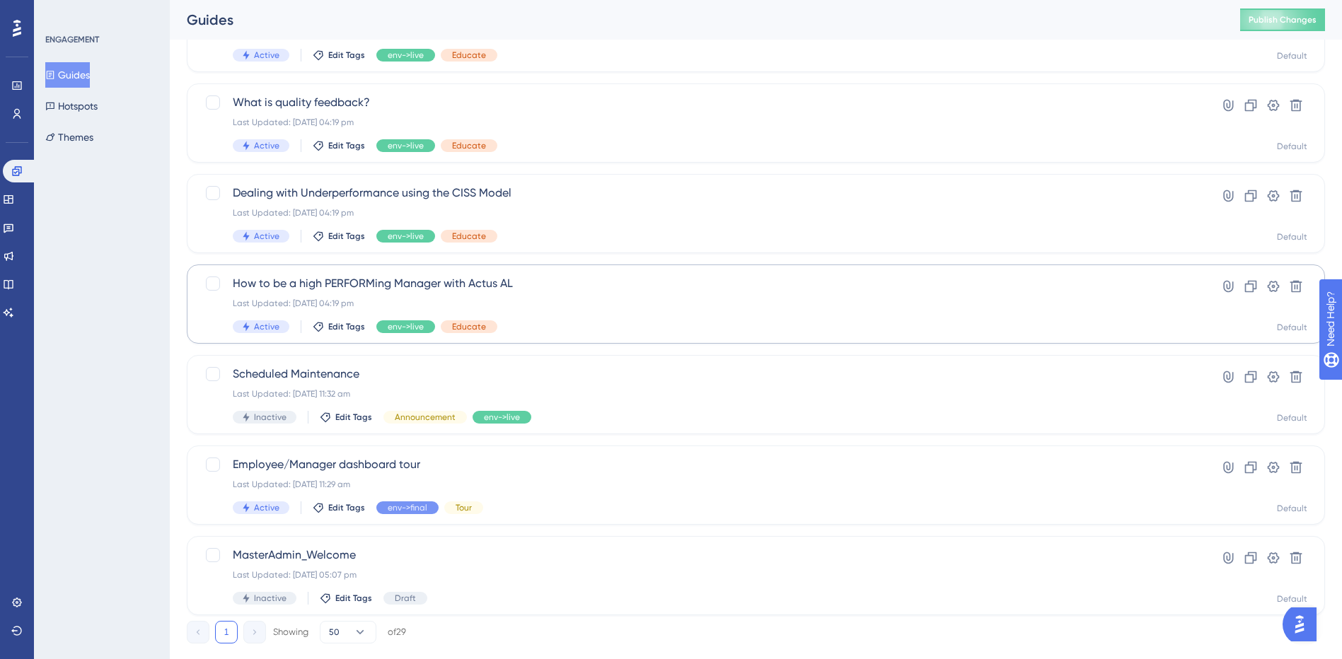
scroll to position [2159, 0]
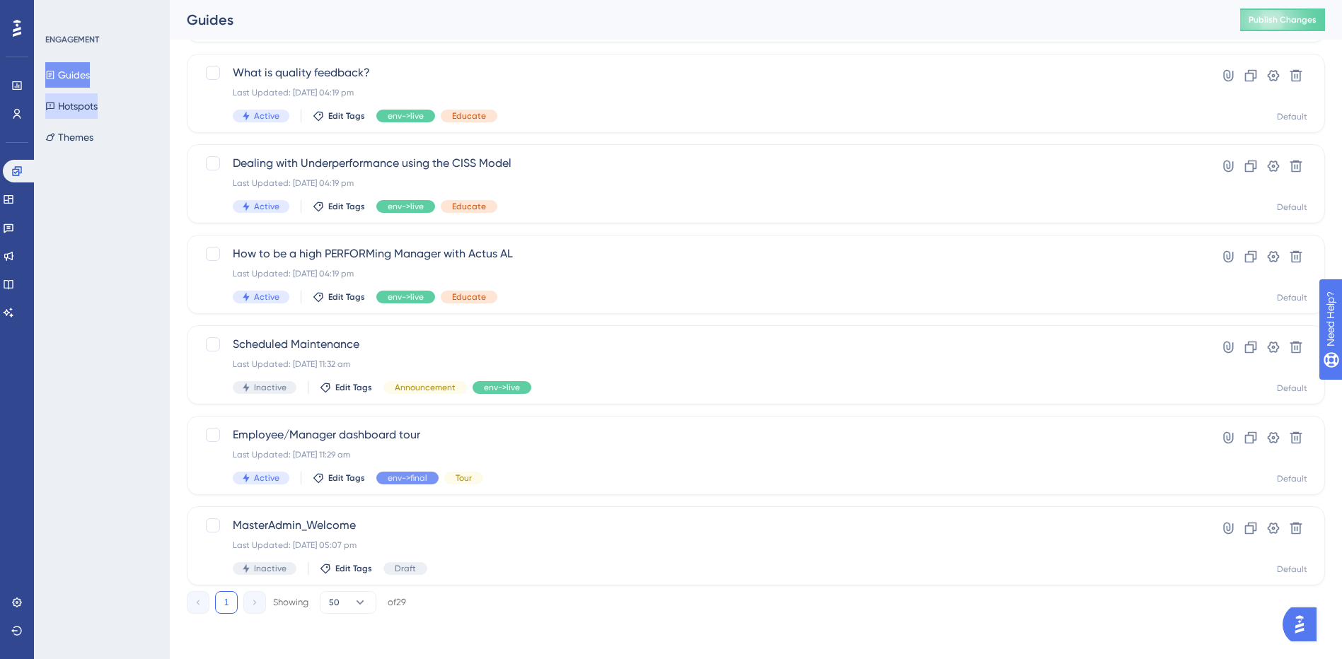
click at [70, 106] on button "Hotspots" at bounding box center [71, 105] width 52 height 25
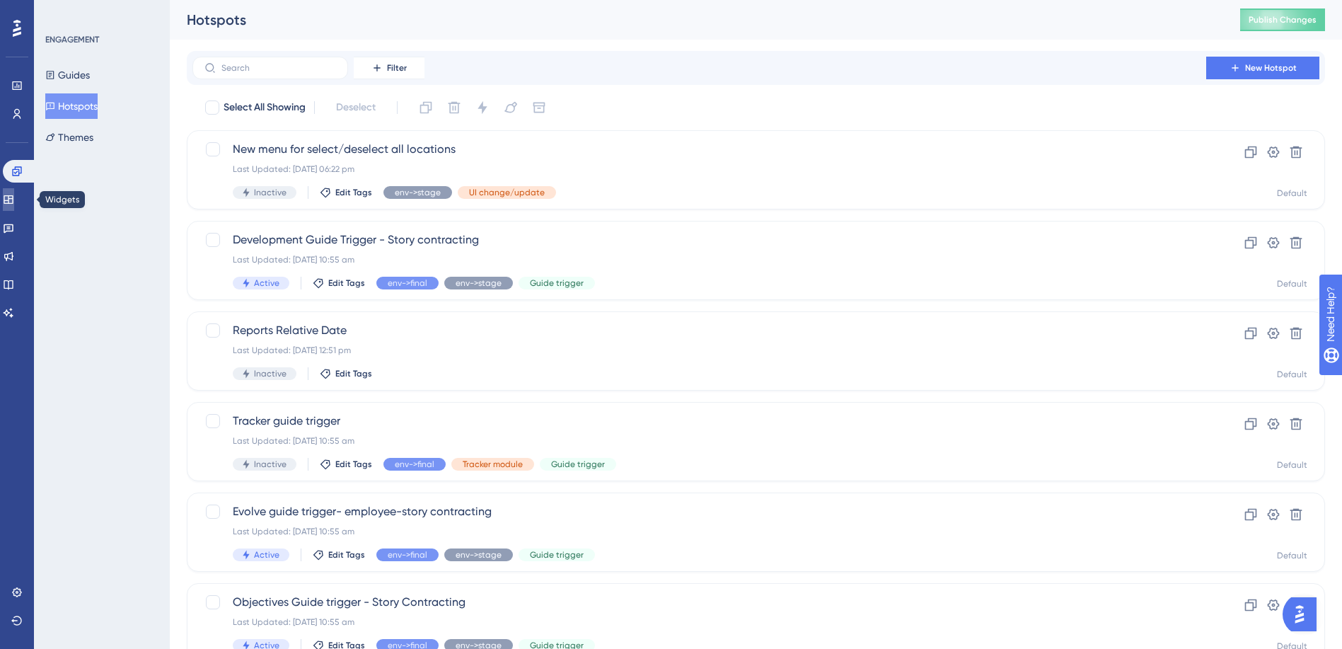
click at [13, 203] on icon at bounding box center [8, 199] width 9 height 8
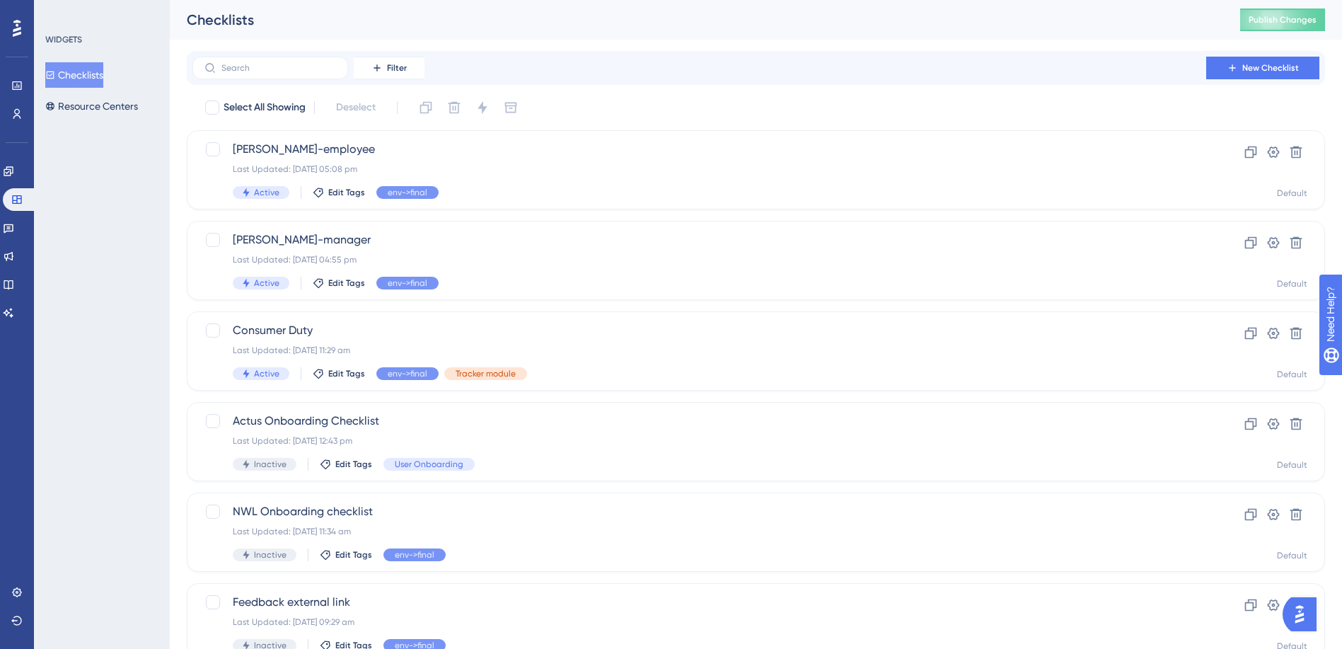
click at [79, 74] on button "Checklists" at bounding box center [74, 74] width 58 height 25
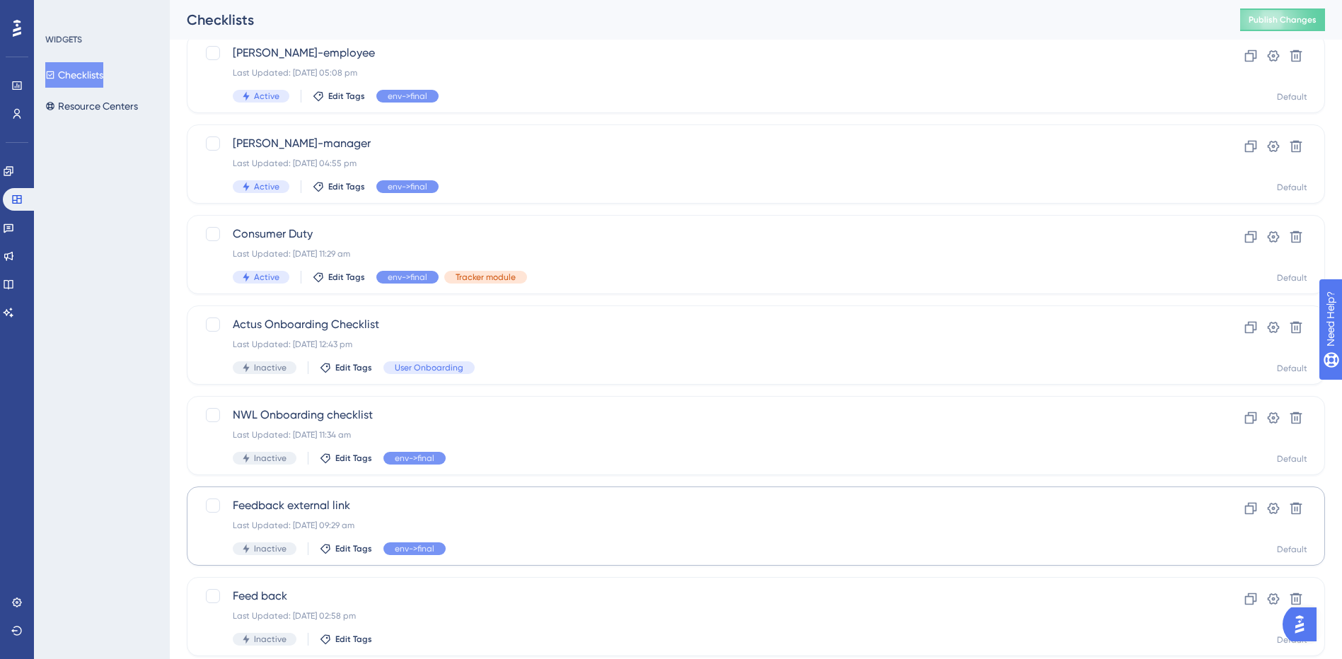
scroll to position [212, 0]
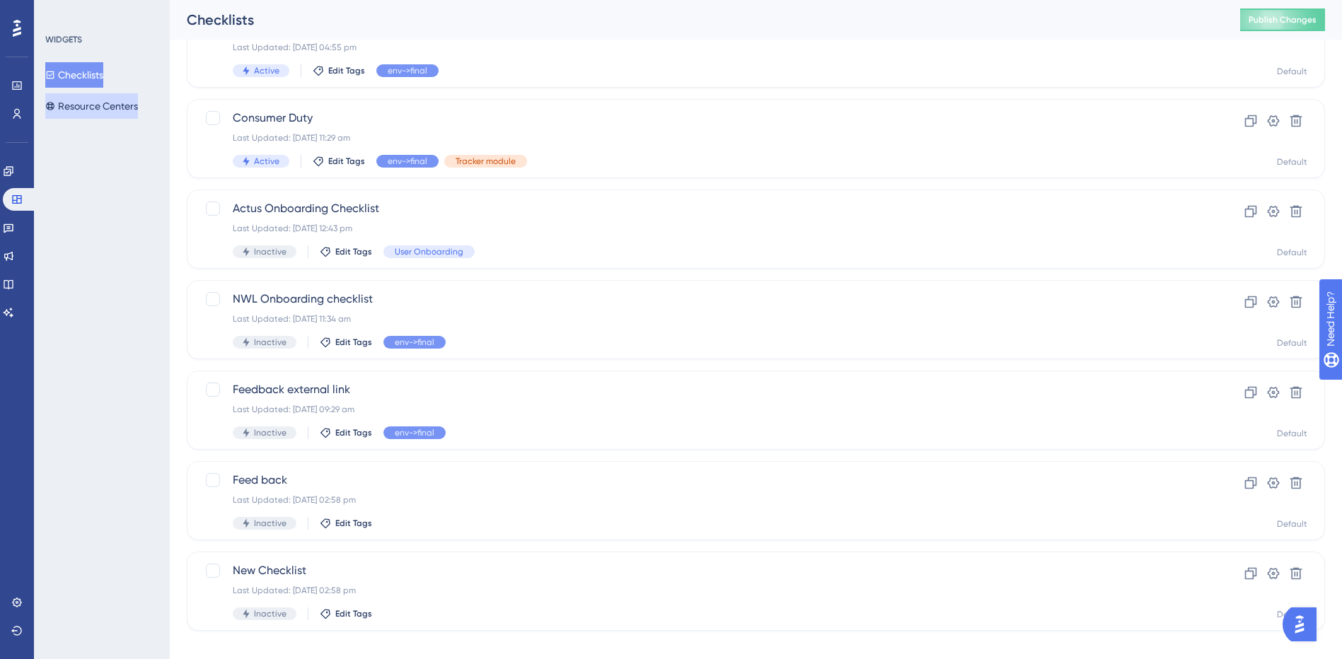
click at [91, 107] on button "Resource Centers" at bounding box center [91, 105] width 93 height 25
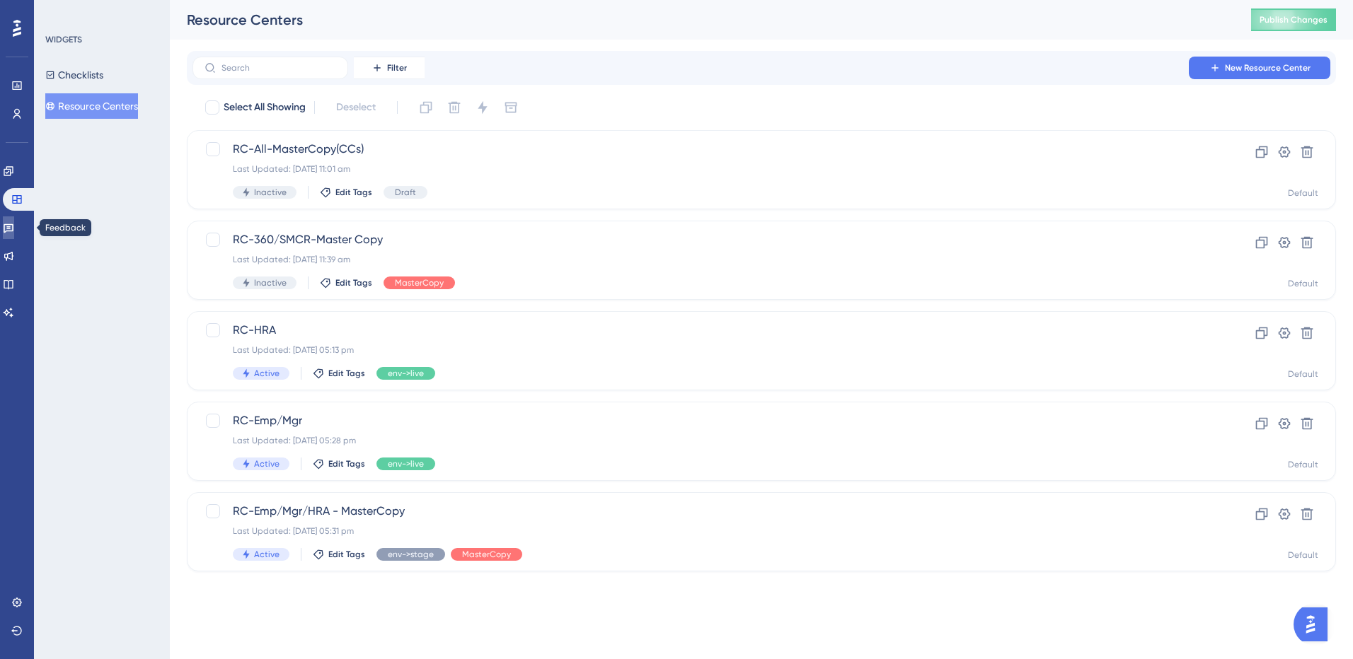
click at [11, 231] on icon at bounding box center [8, 227] width 11 height 11
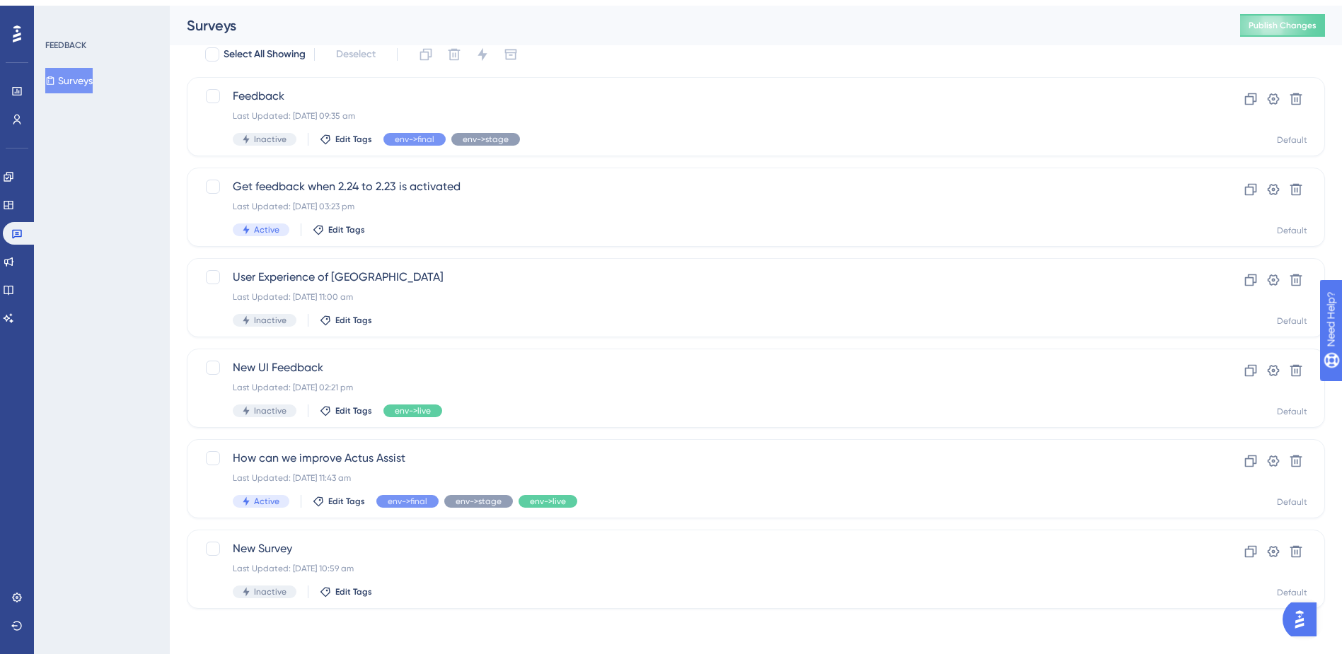
scroll to position [48, 0]
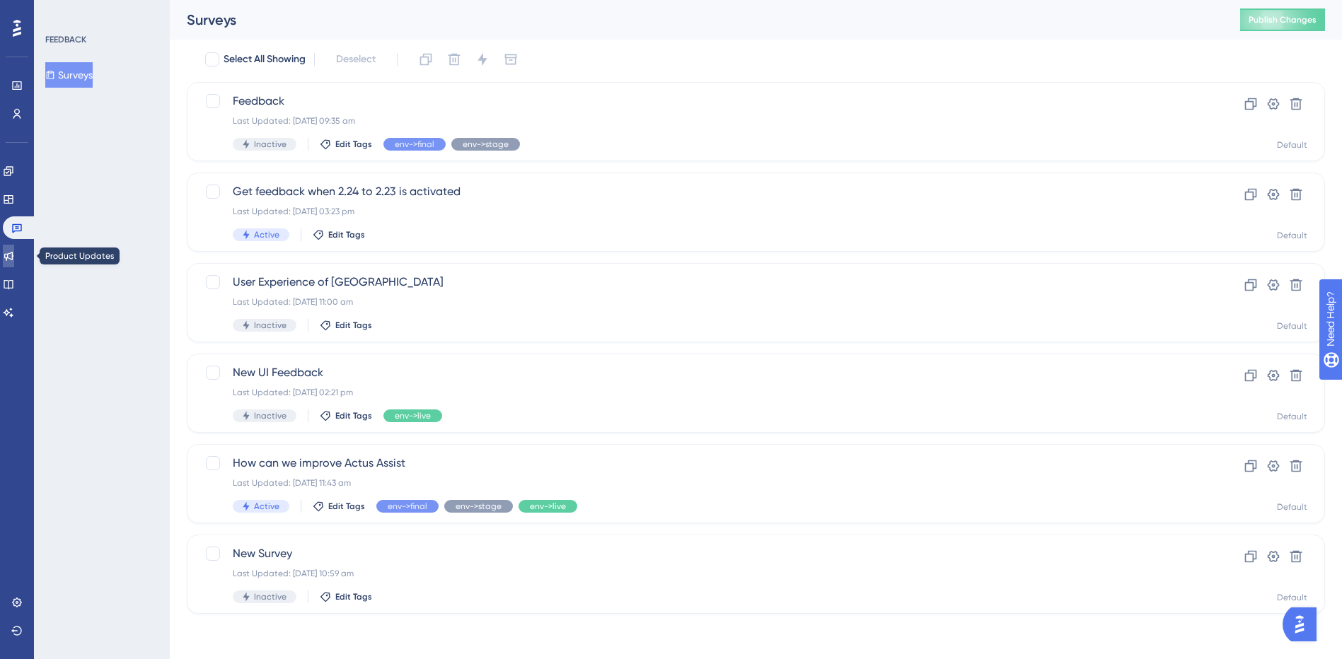
click at [14, 262] on link at bounding box center [8, 256] width 11 height 23
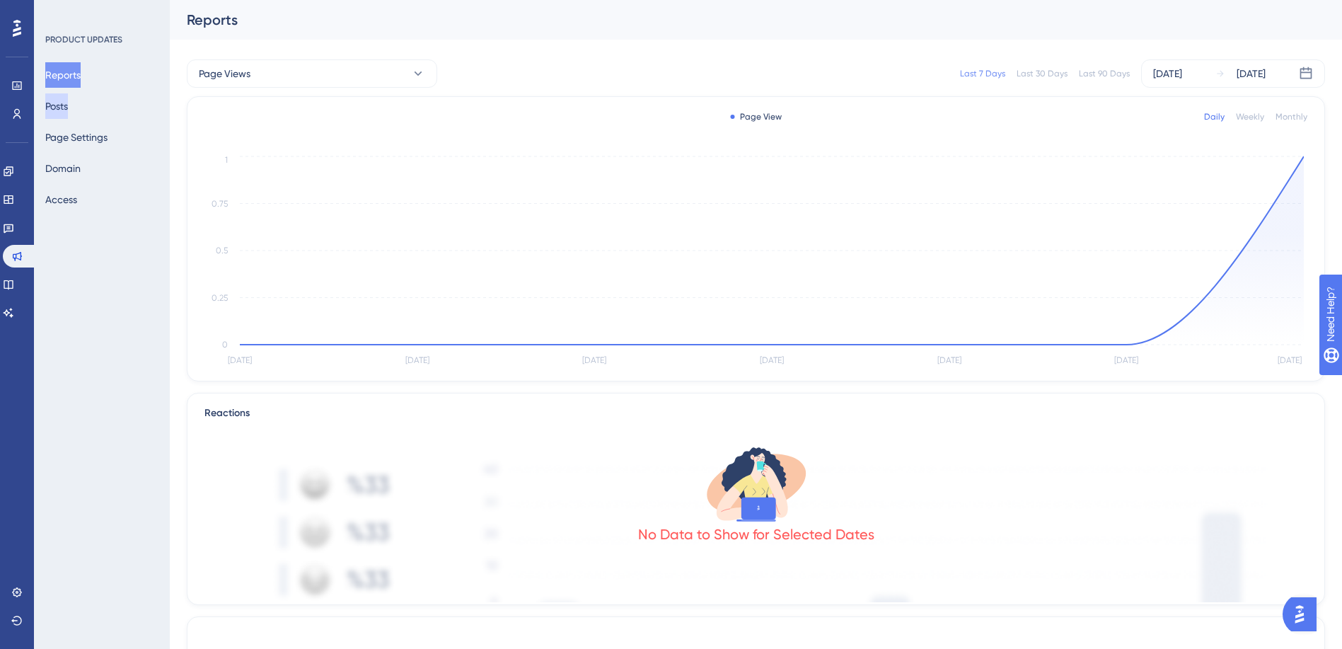
click at [68, 108] on button "Posts" at bounding box center [56, 105] width 23 height 25
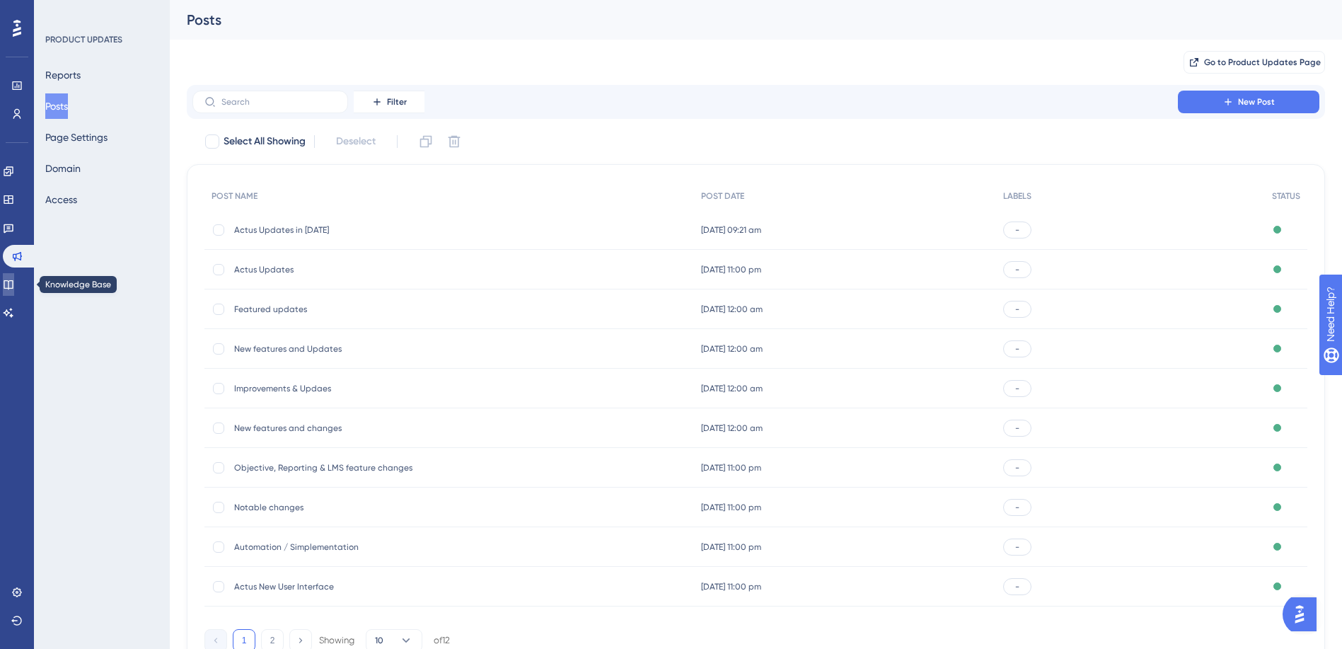
click at [14, 291] on link at bounding box center [8, 284] width 11 height 23
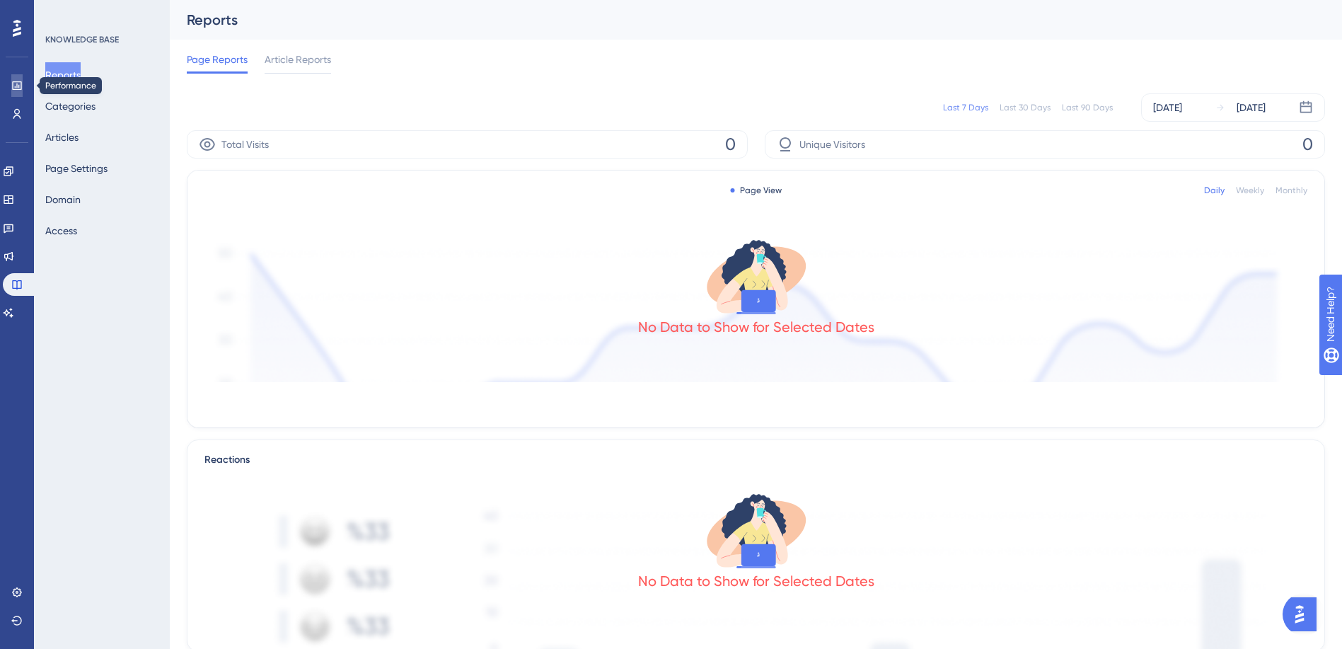
click at [16, 85] on icon at bounding box center [16, 85] width 11 height 11
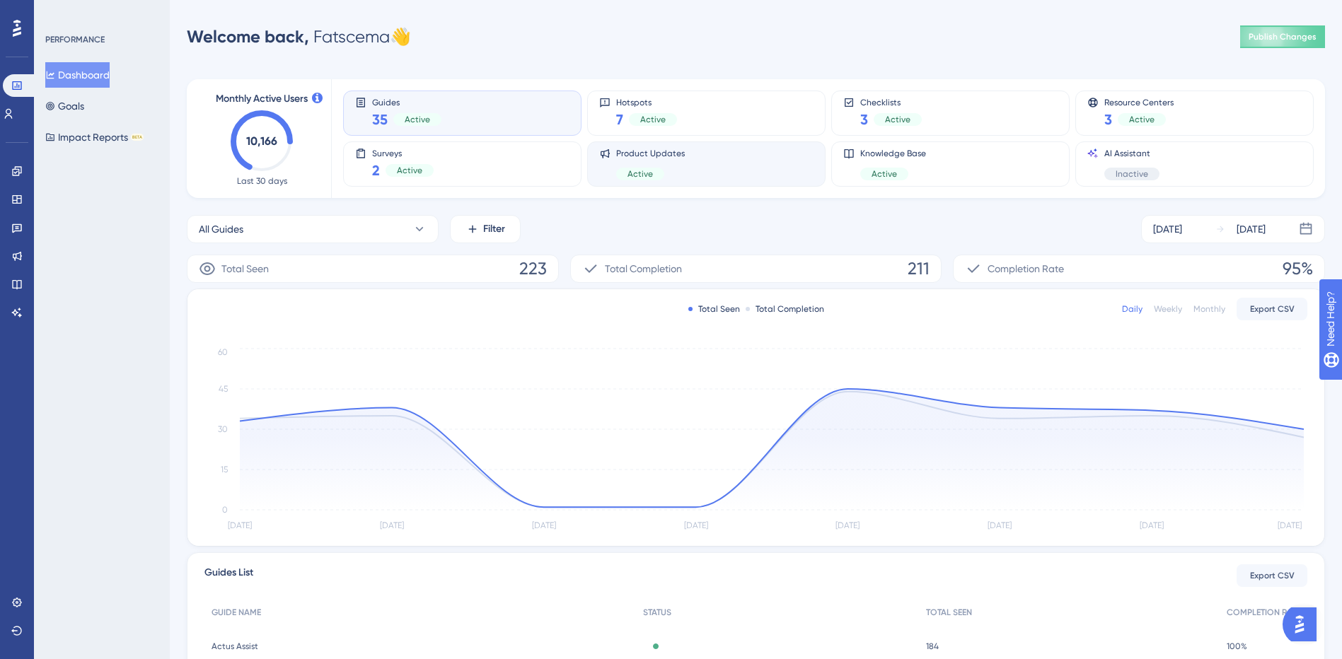
click at [635, 166] on div "Product Updates Active" at bounding box center [650, 164] width 69 height 33
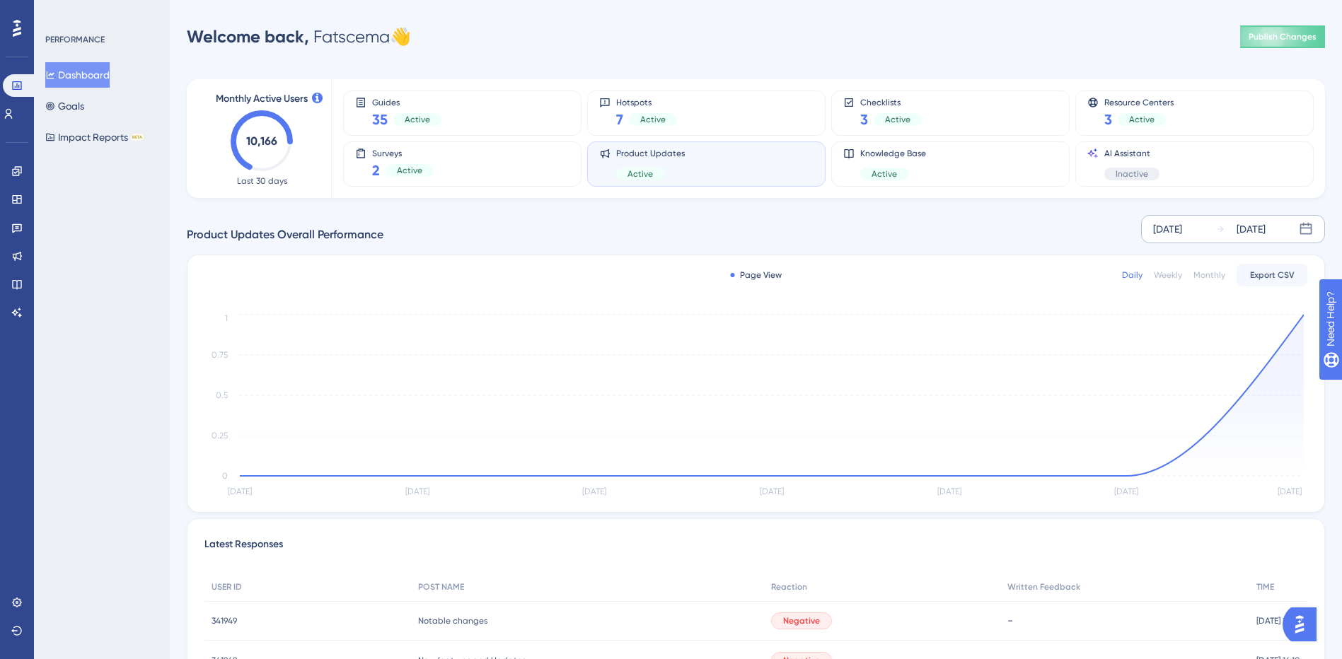
click at [1182, 237] on div "[DATE]" at bounding box center [1167, 229] width 29 height 17
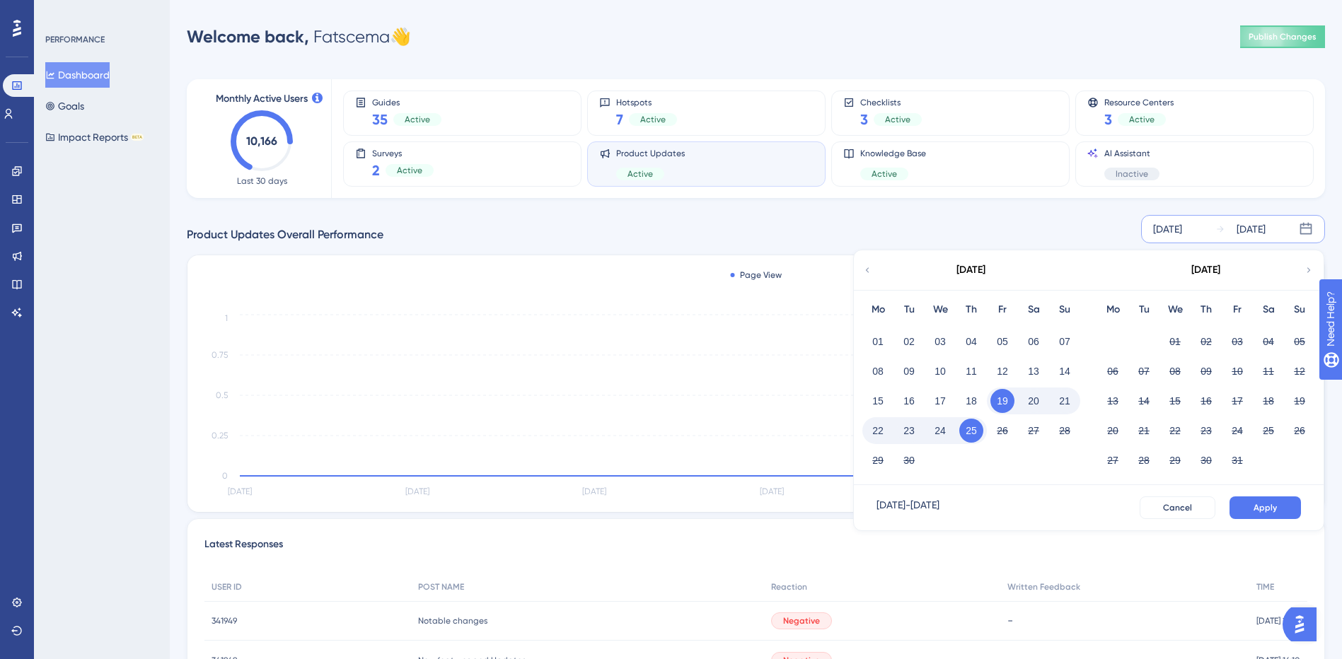
click at [867, 267] on icon at bounding box center [867, 270] width 10 height 13
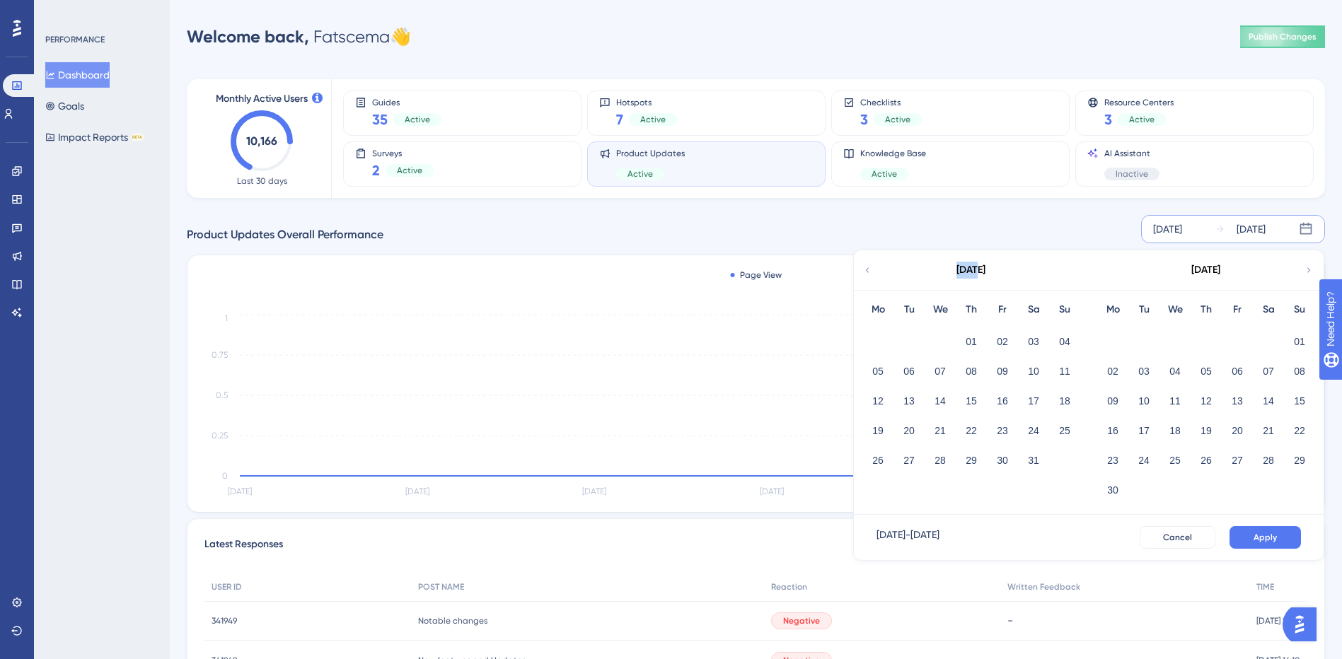
click at [867, 267] on icon at bounding box center [867, 270] width 10 height 13
click at [1314, 266] on div "[DATE]" at bounding box center [1205, 270] width 233 height 40
click at [1313, 268] on icon at bounding box center [1309, 270] width 10 height 13
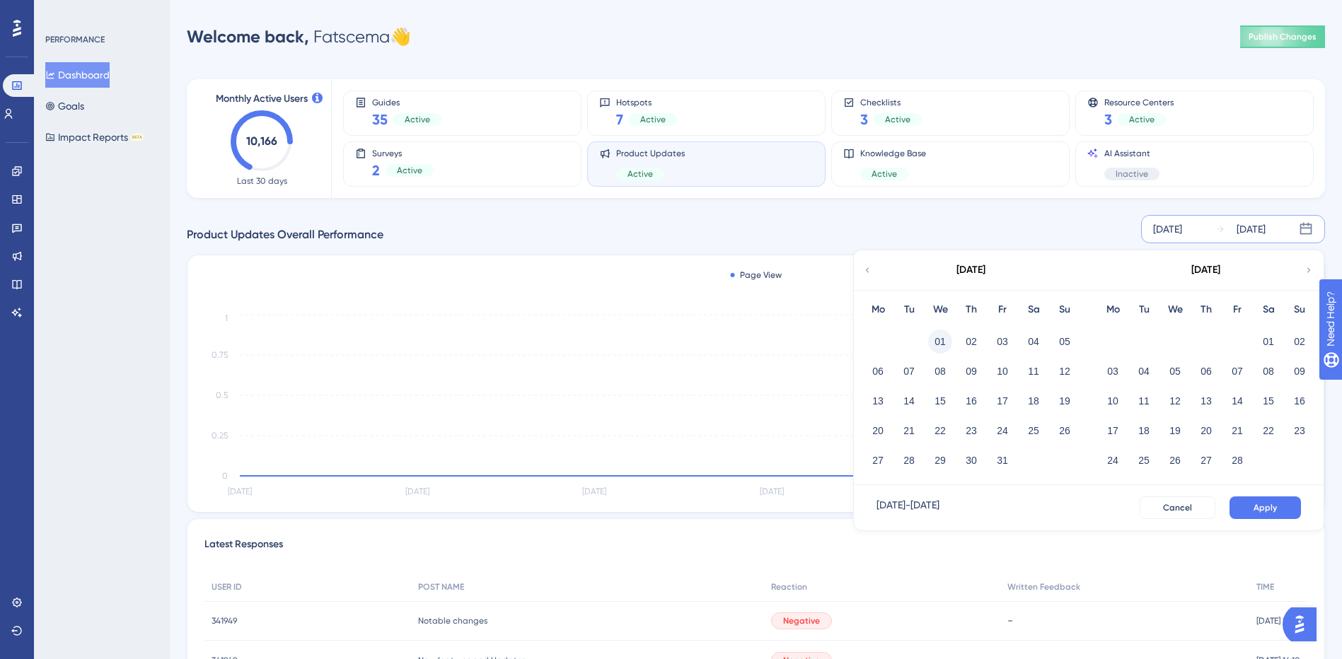
click at [940, 335] on button "01" at bounding box center [940, 342] width 24 height 24
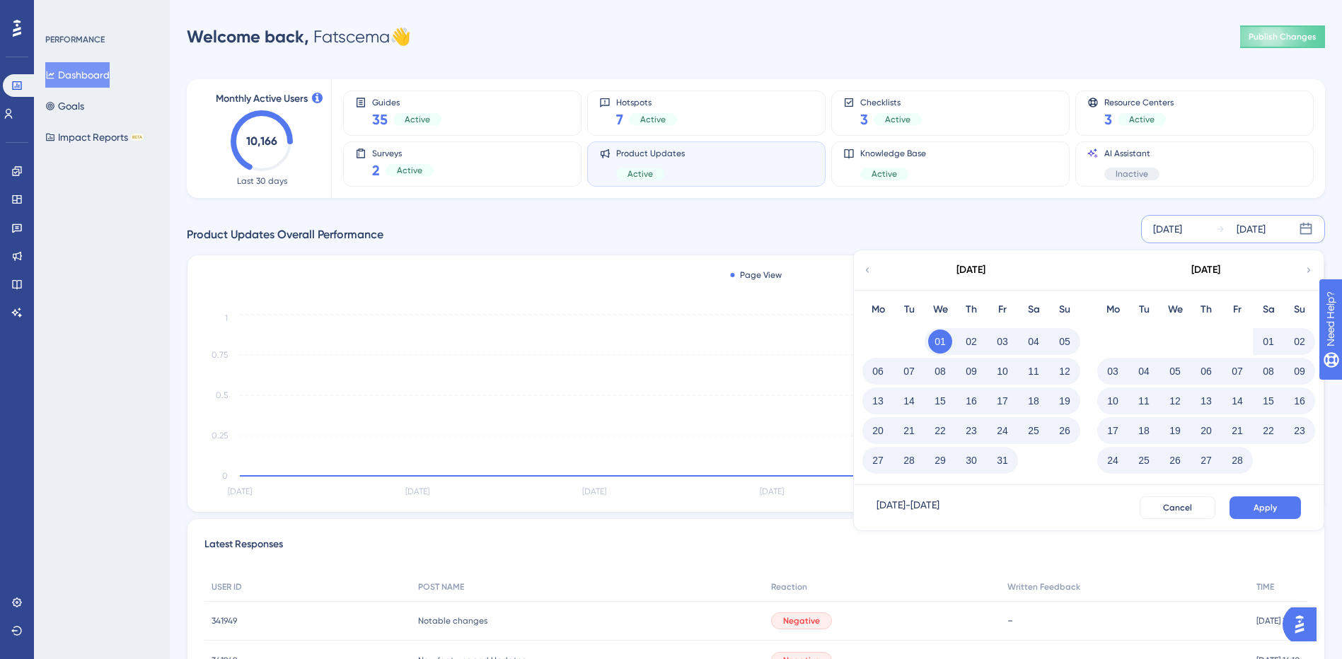
click at [1273, 505] on span "Apply" at bounding box center [1265, 507] width 23 height 11
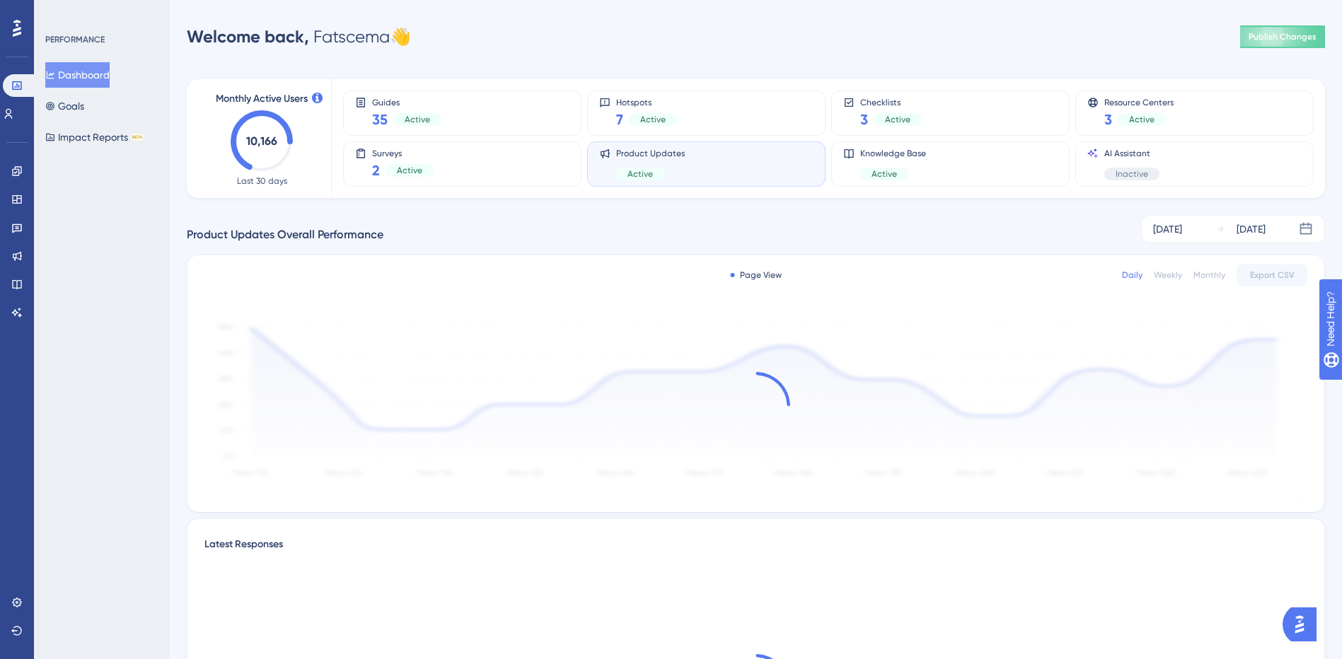
click at [1218, 274] on div "Monthly" at bounding box center [1209, 275] width 32 height 11
